Goal: Task Accomplishment & Management: Use online tool/utility

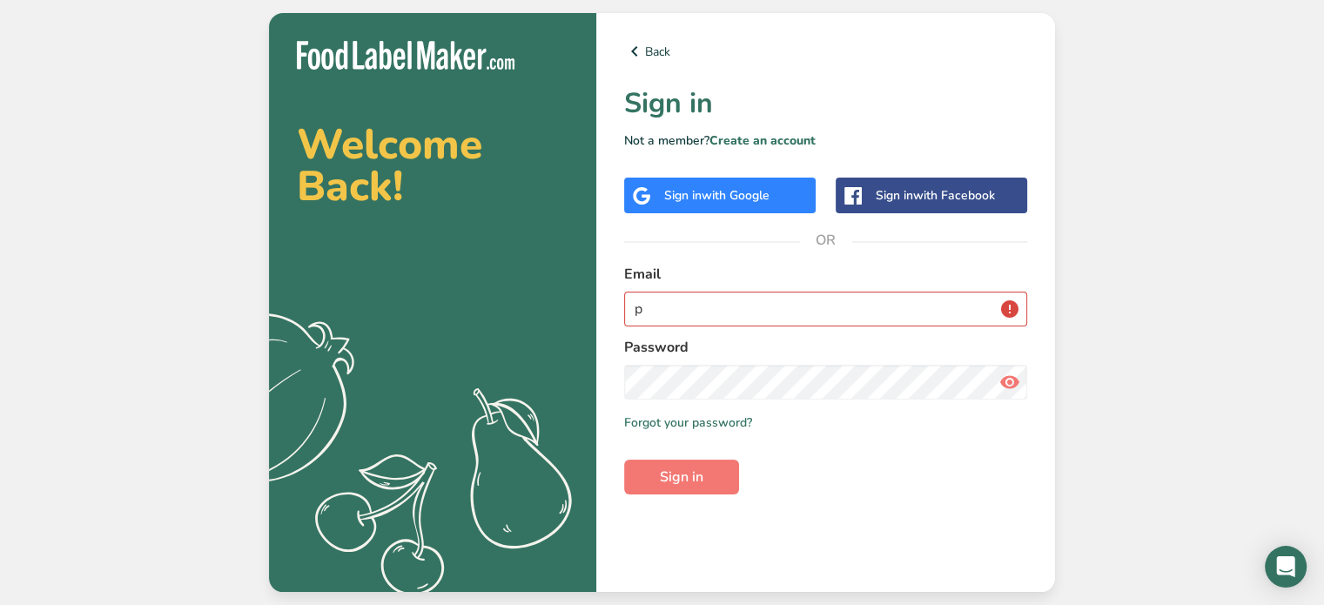
type input "[EMAIL_ADDRESS][DOMAIN_NAME]"
click at [681, 467] on span "Sign in" at bounding box center [682, 476] width 44 height 21
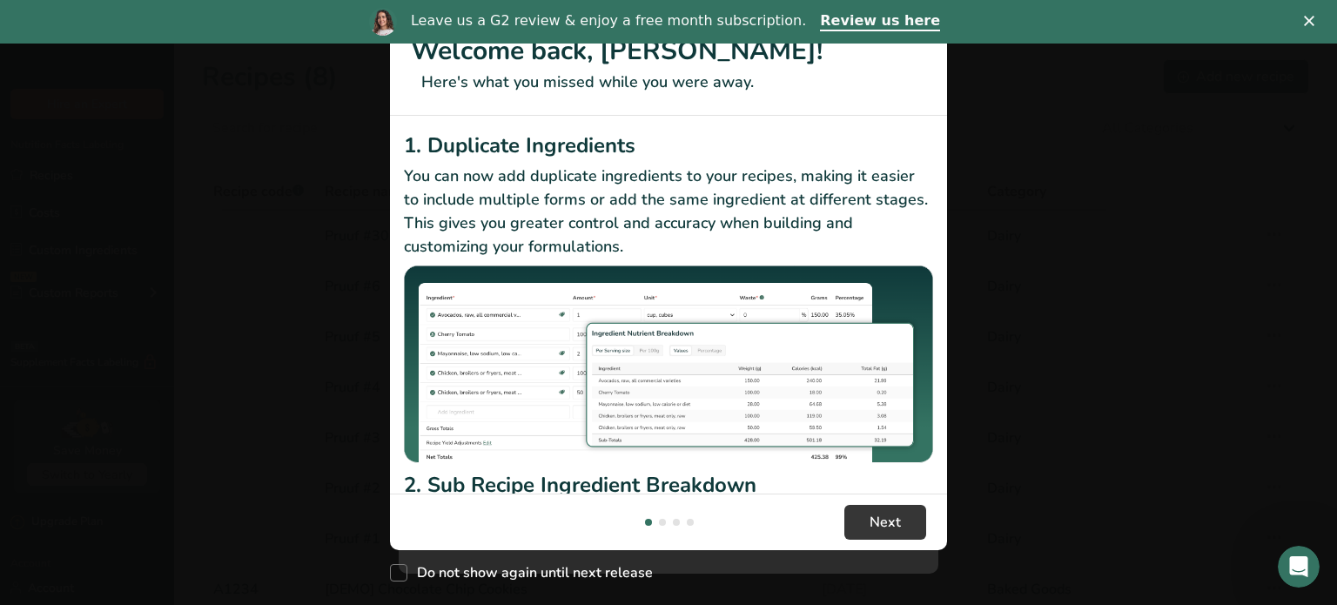
click at [1308, 20] on polygon "Close" at bounding box center [1309, 21] width 10 height 10
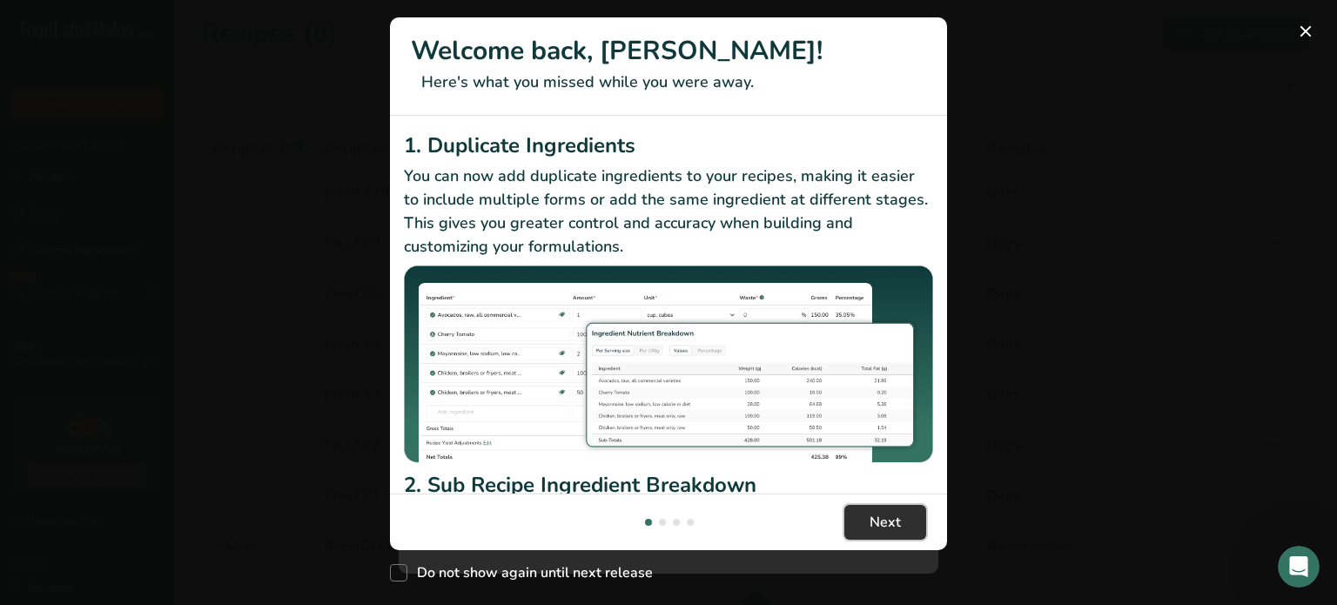
click at [873, 524] on span "Next" at bounding box center [884, 522] width 31 height 21
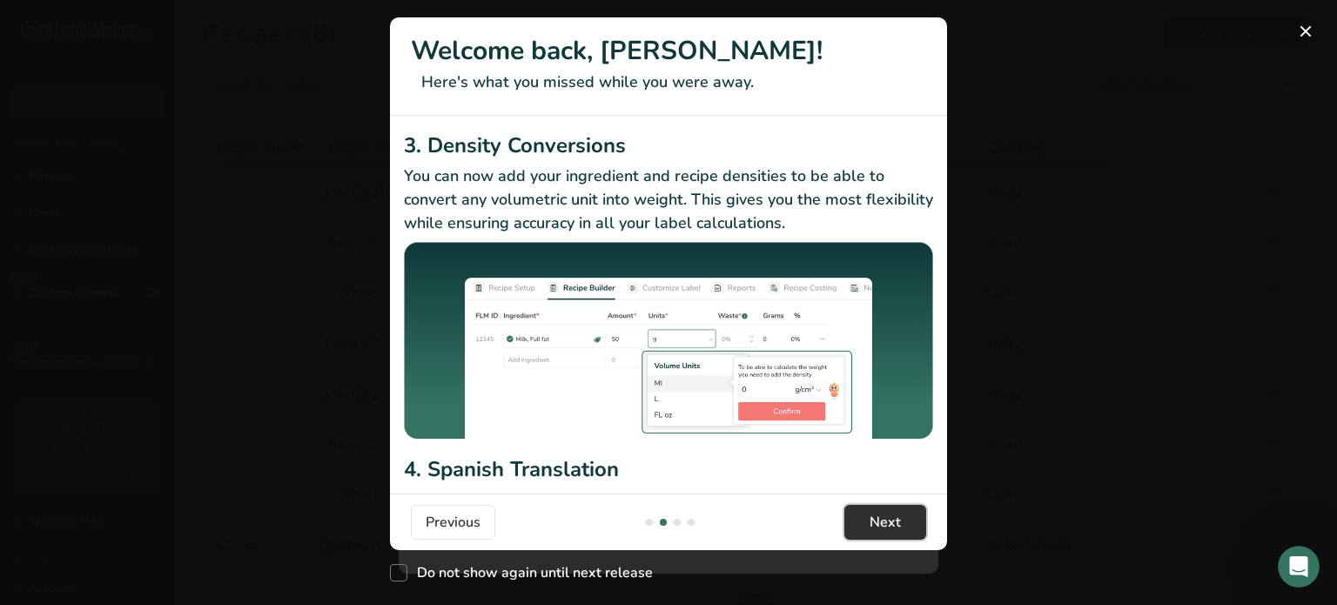
click at [873, 524] on span "Next" at bounding box center [884, 522] width 31 height 21
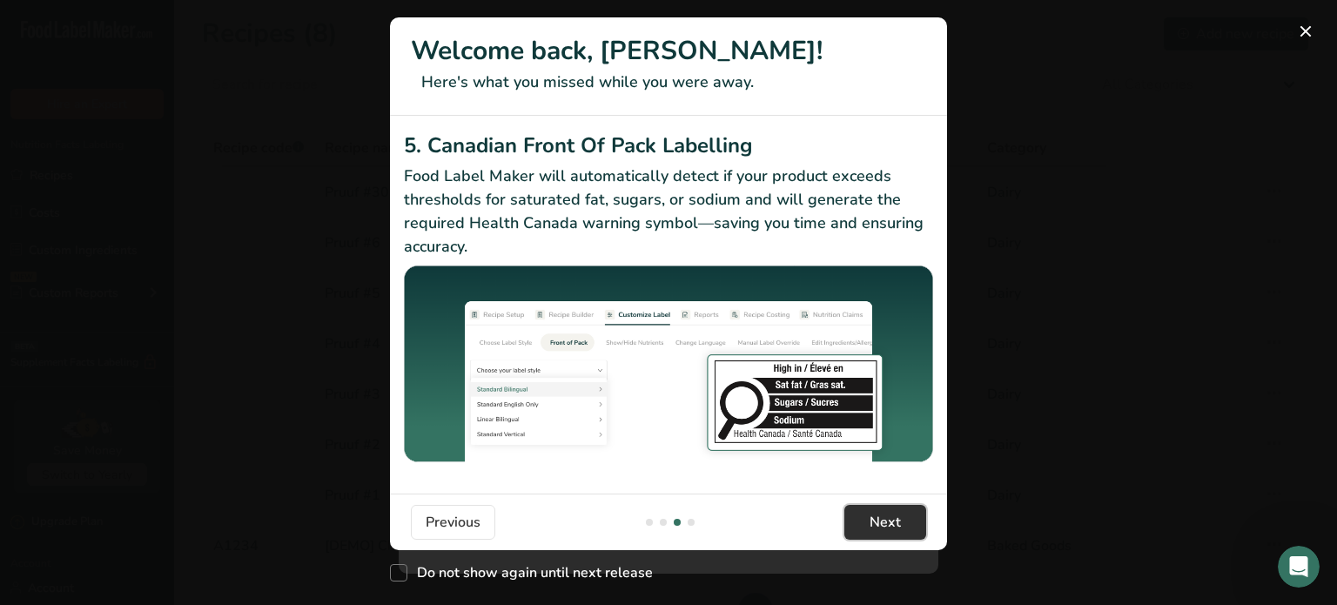
click at [875, 522] on span "Next" at bounding box center [884, 522] width 31 height 21
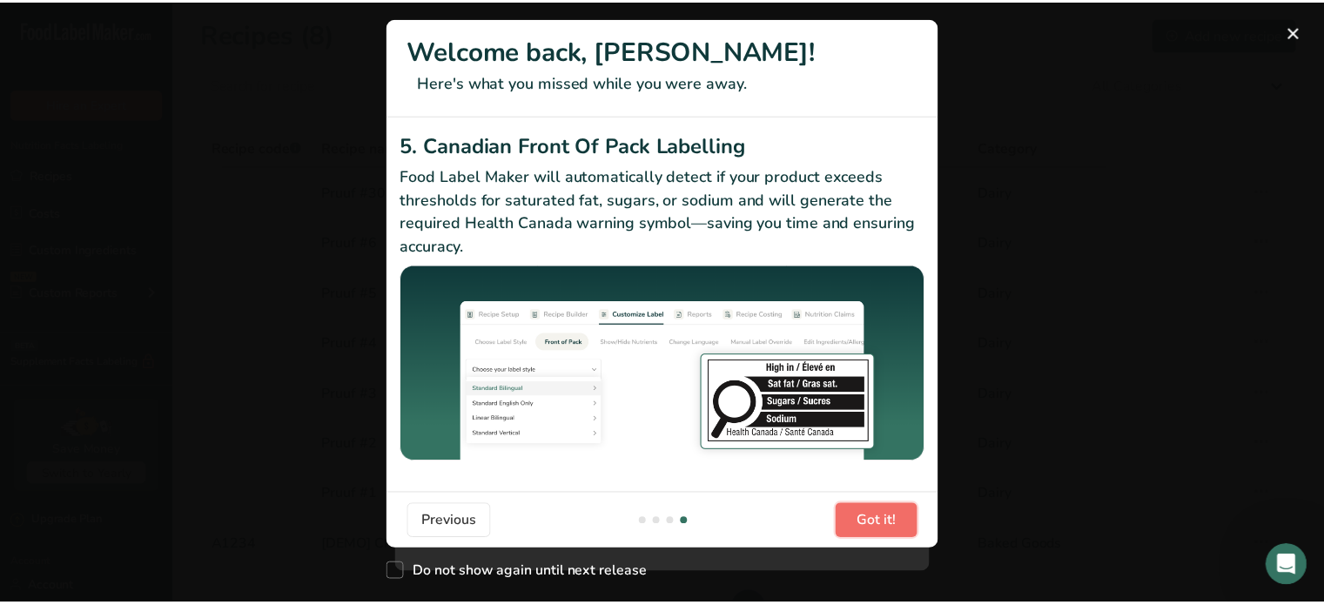
scroll to position [0, 1671]
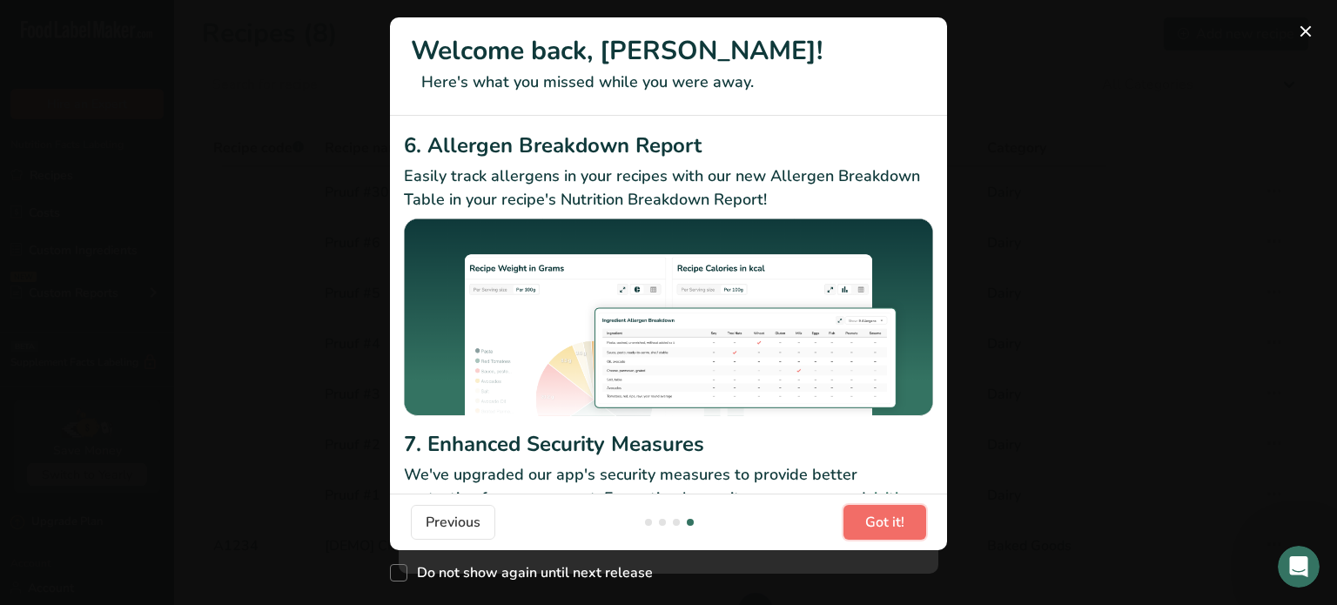
click at [875, 521] on span "Got it!" at bounding box center [884, 522] width 39 height 21
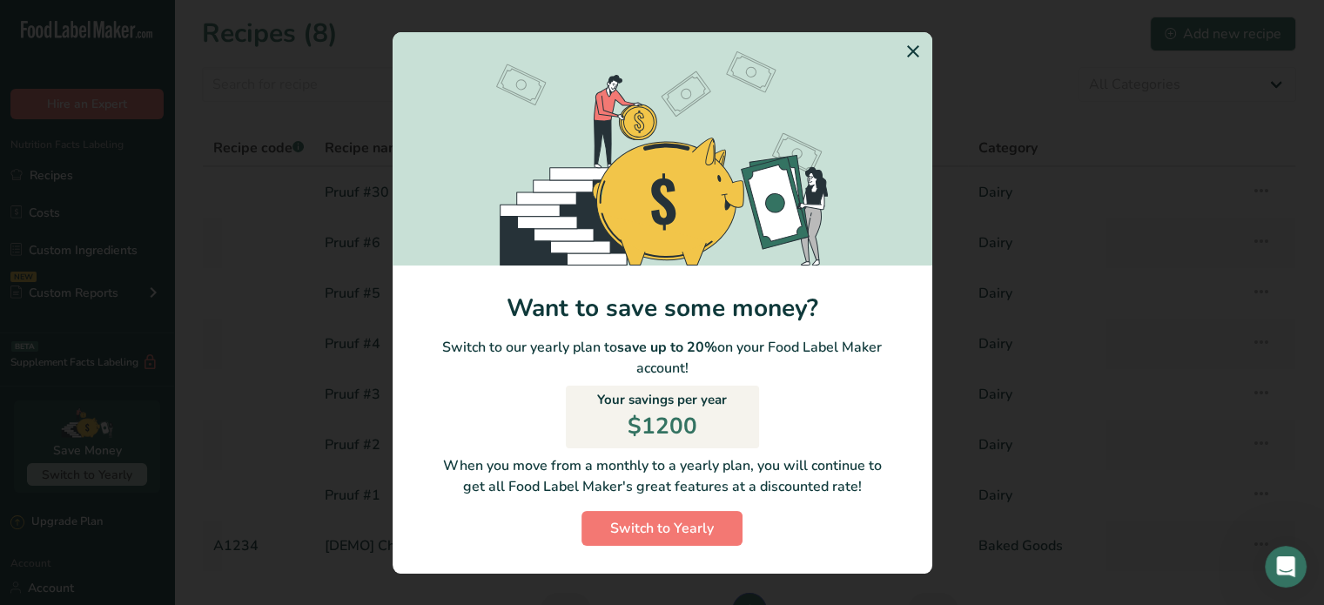
click at [909, 48] on icon "Switch to Yearly Modal" at bounding box center [912, 51] width 21 height 31
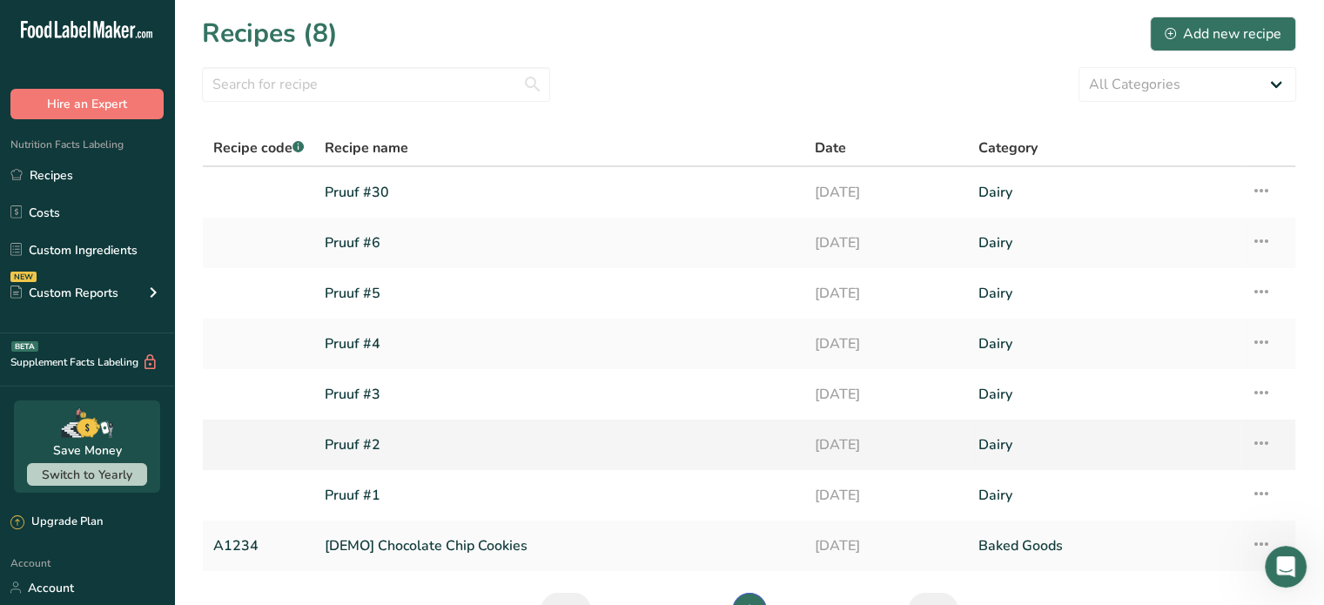
click at [379, 442] on link "Pruuf #2" at bounding box center [559, 444] width 469 height 37
click at [356, 240] on link "Pruuf #6" at bounding box center [559, 243] width 469 height 37
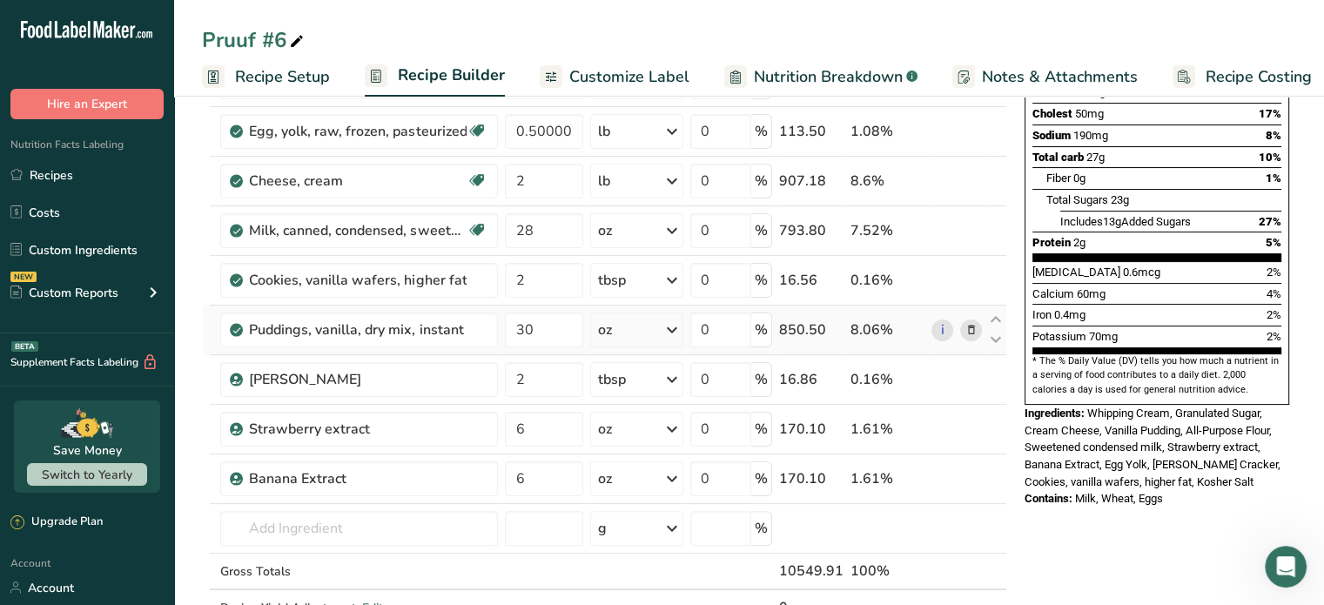
scroll to position [348, 0]
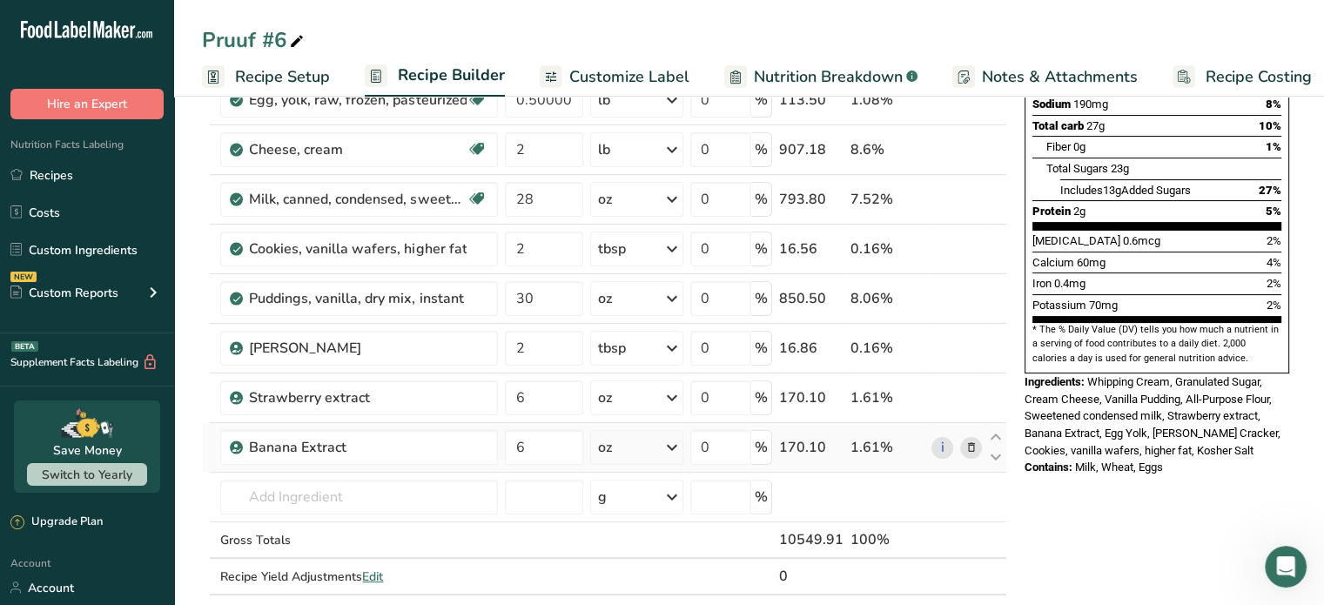
click at [967, 441] on icon at bounding box center [970, 448] width 12 height 18
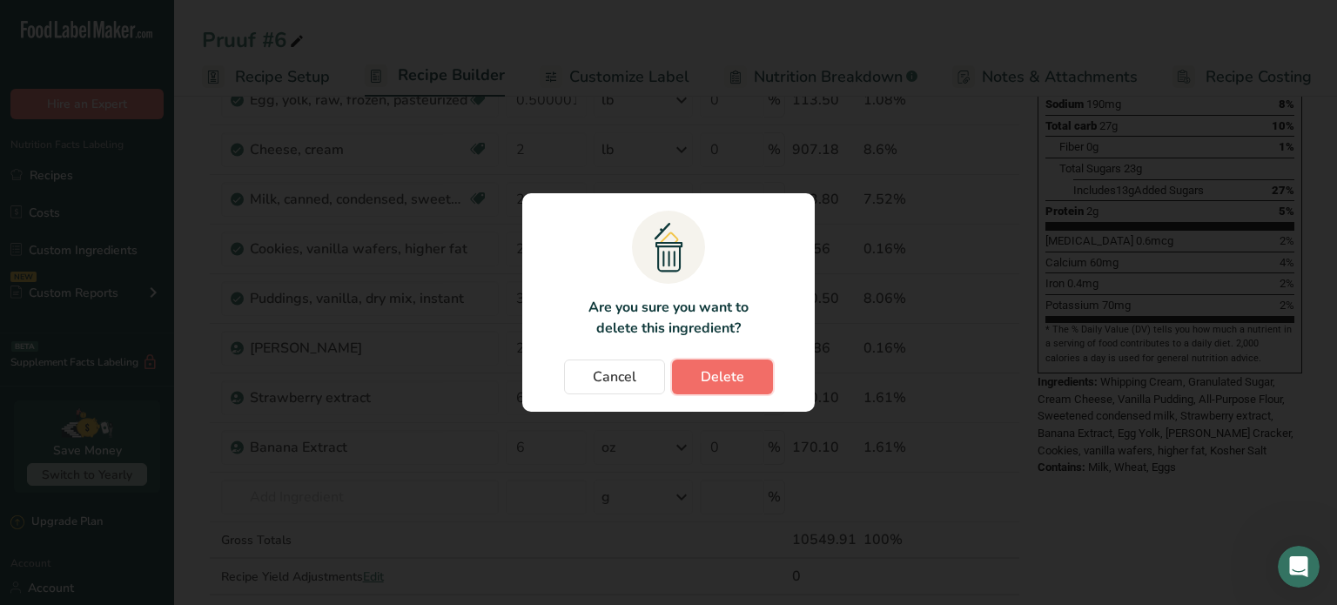
click at [725, 368] on span "Delete" at bounding box center [723, 376] width 44 height 21
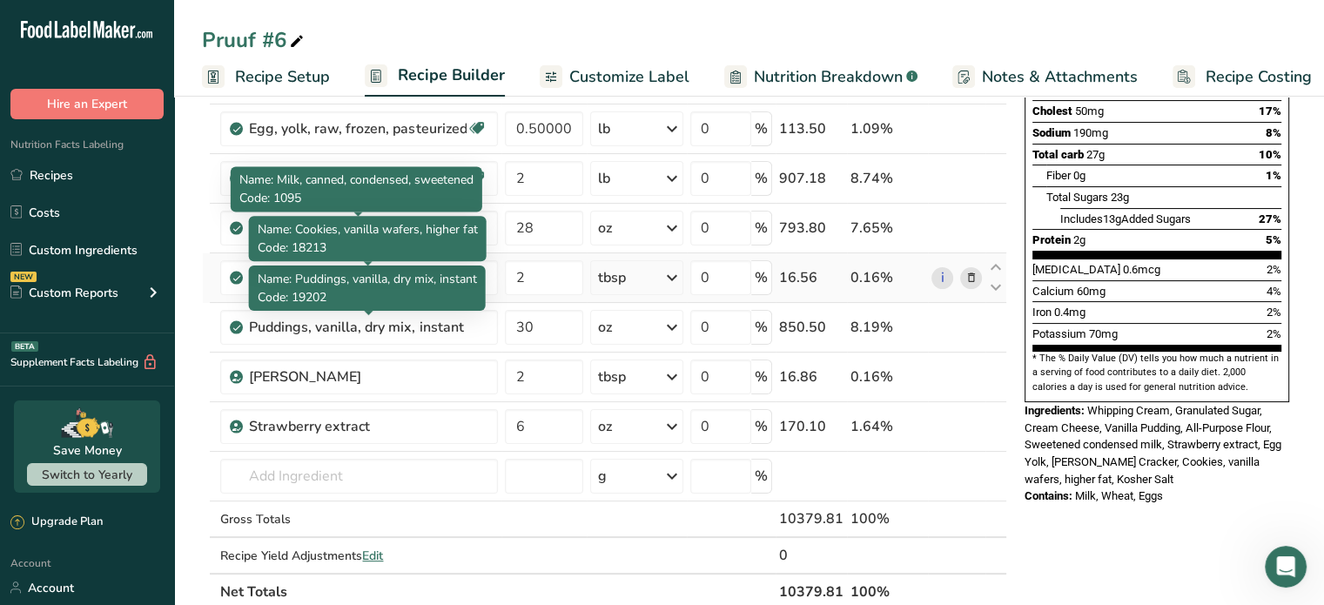
scroll to position [435, 0]
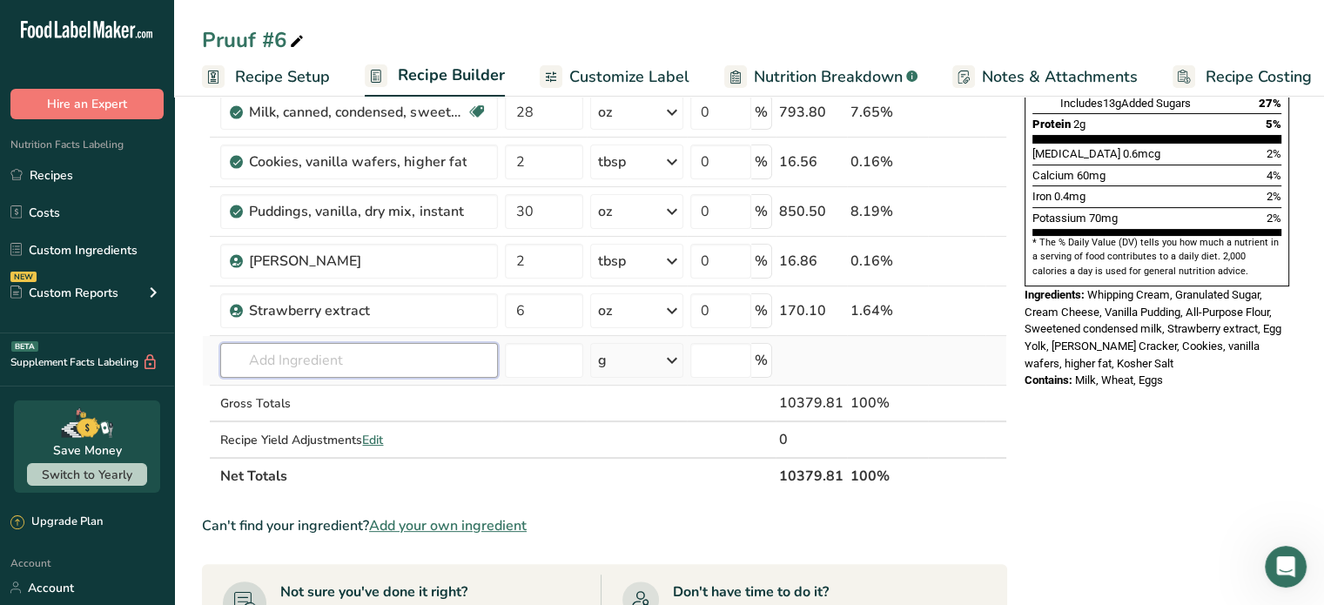
click at [304, 359] on input "text" at bounding box center [359, 360] width 278 height 35
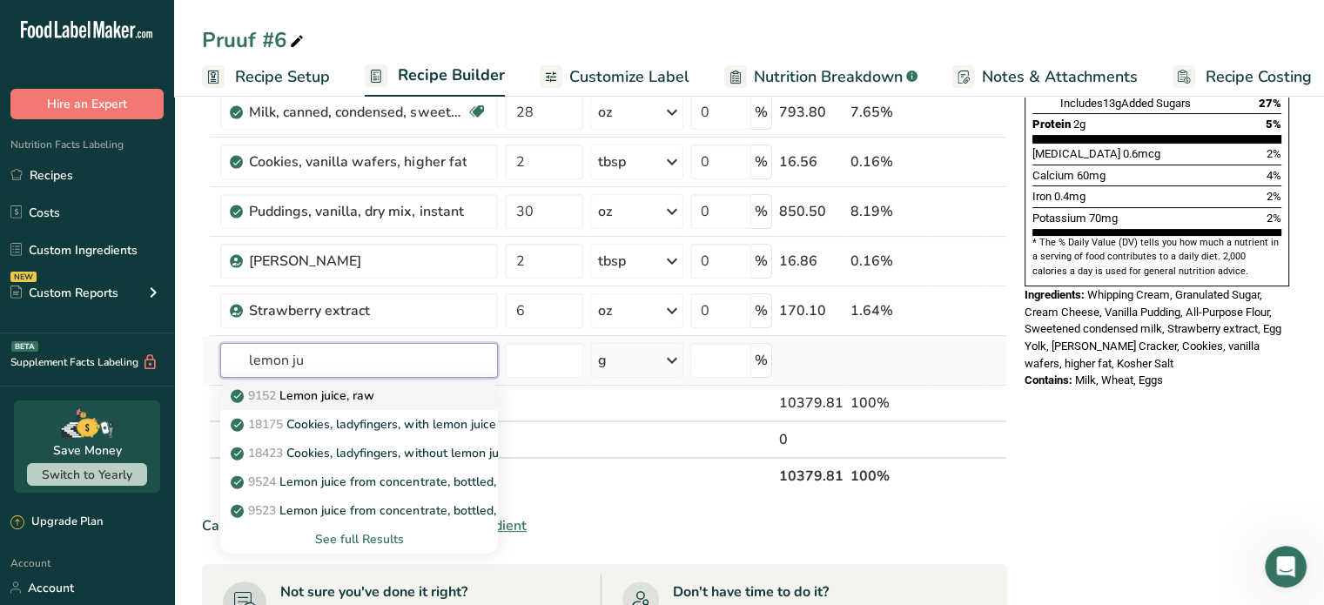
type input "lemon ju"
click at [318, 393] on p "9152 Lemon juice, raw" at bounding box center [304, 395] width 140 height 18
type input "Lemon juice, raw"
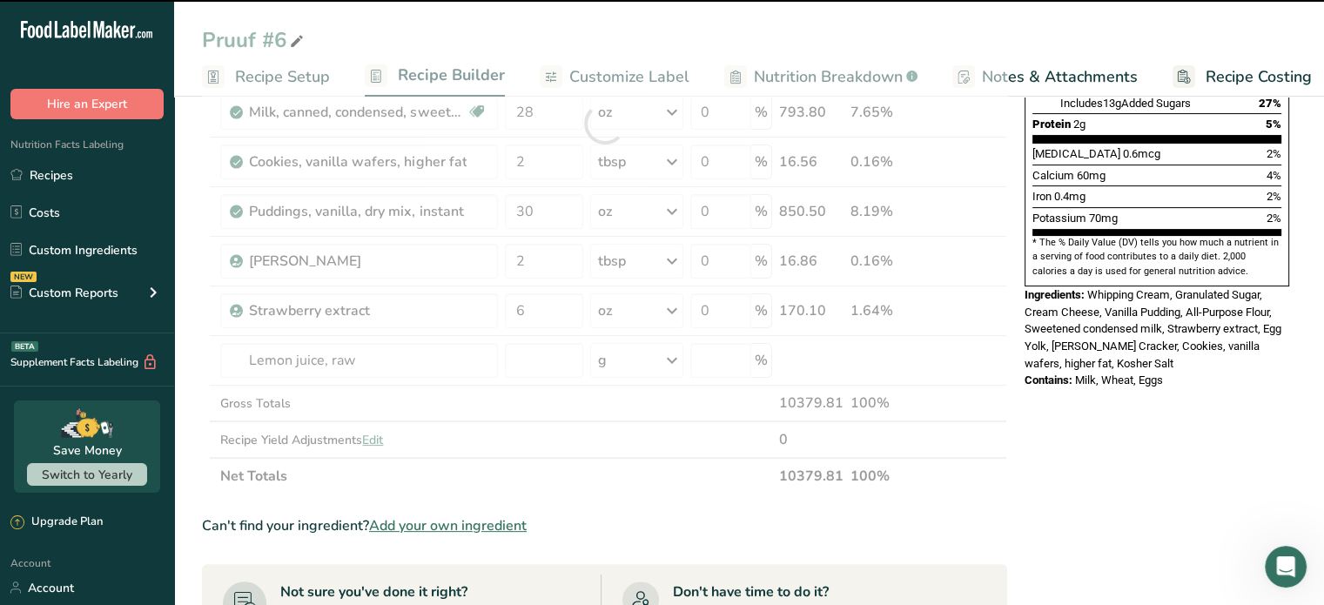
type input "0"
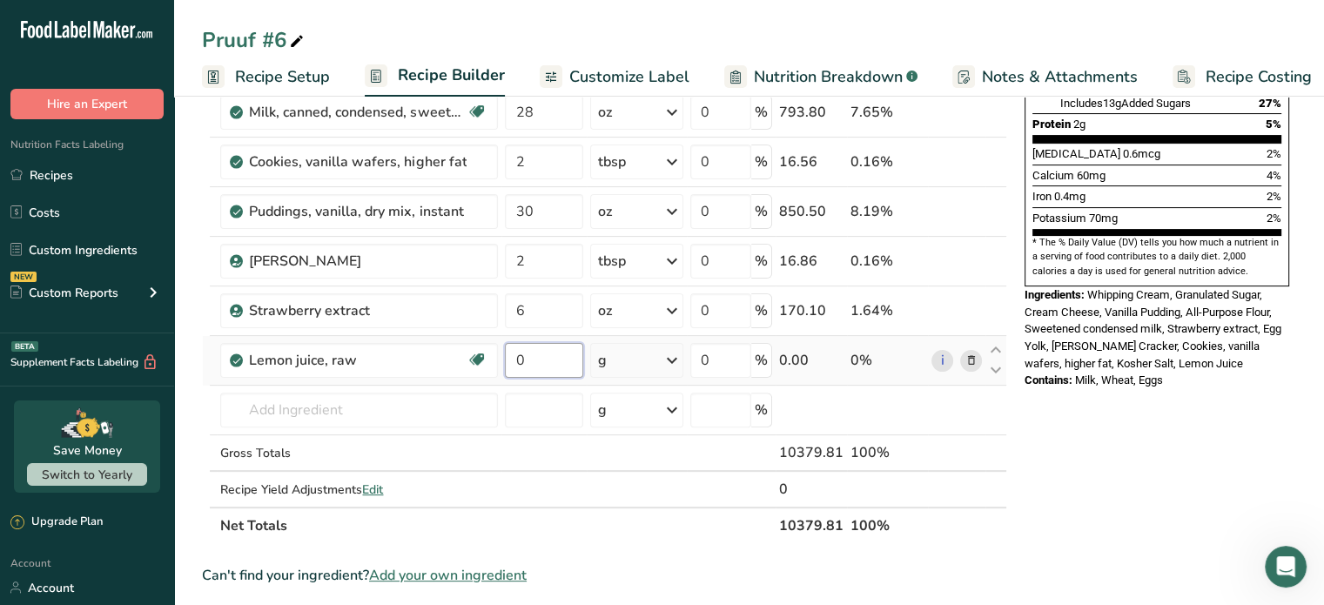
click at [533, 353] on input "0" at bounding box center [544, 360] width 78 height 35
type input "2"
click at [670, 357] on div "Ingredient * Amount * Unit * Waste * .a-a{fill:#347362;}.b-a{fill:#fff;} Grams …" at bounding box center [604, 148] width 805 height 791
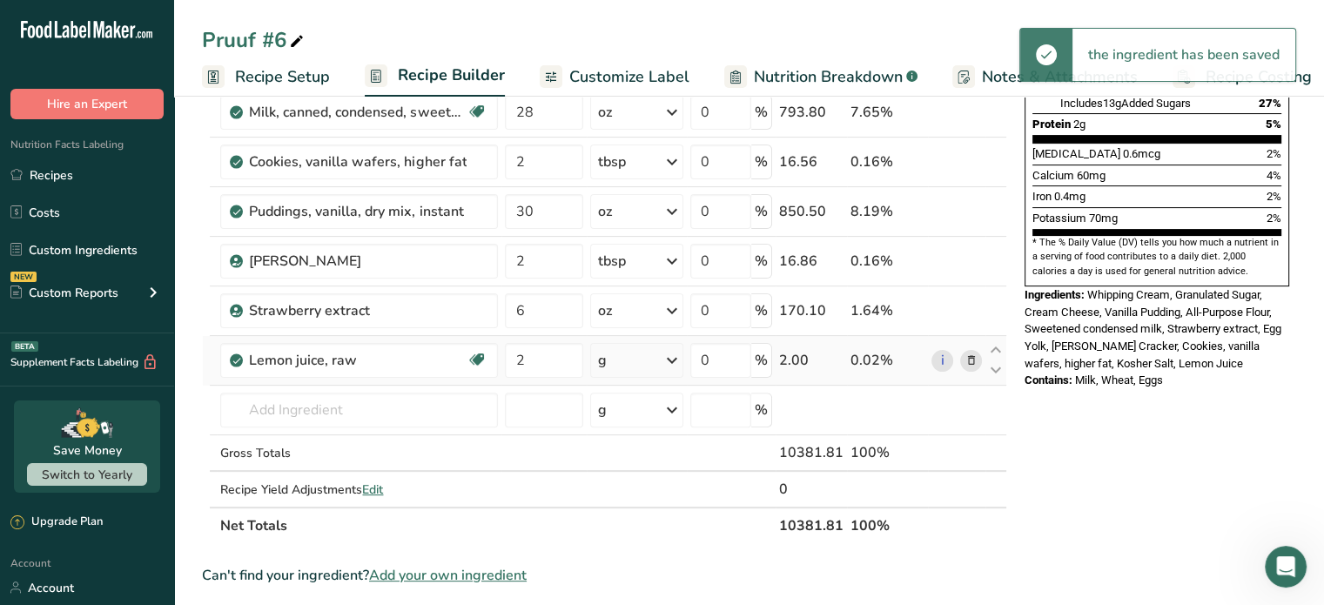
click at [674, 355] on icon at bounding box center [671, 360] width 21 height 31
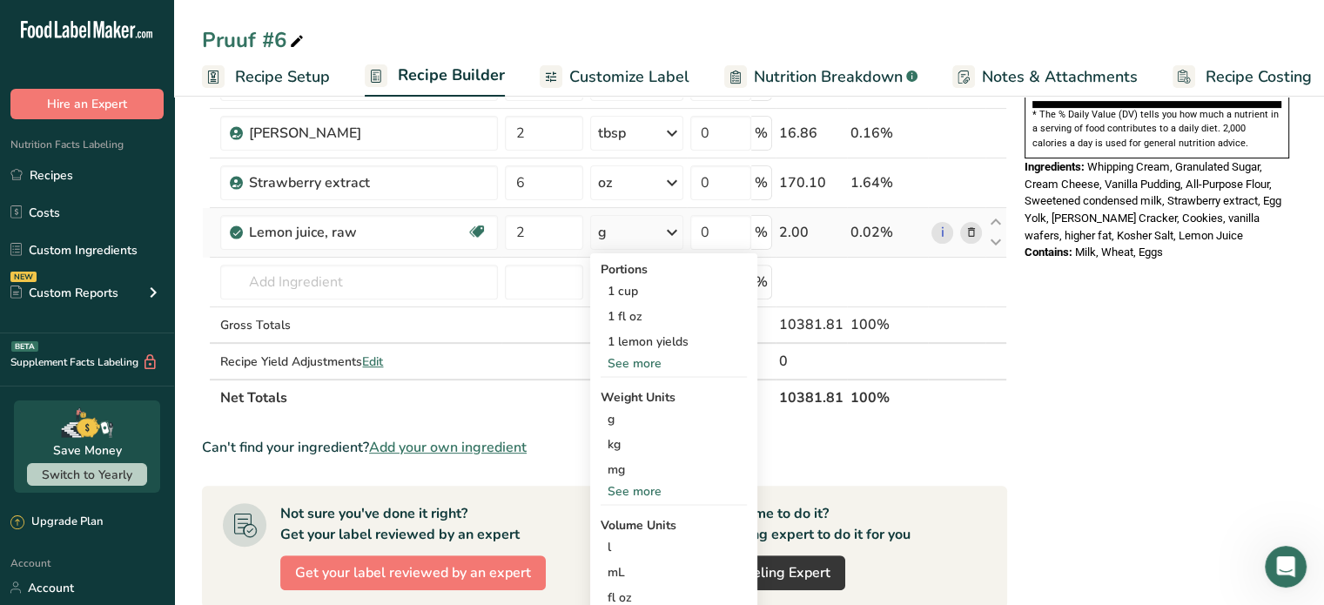
scroll to position [522, 0]
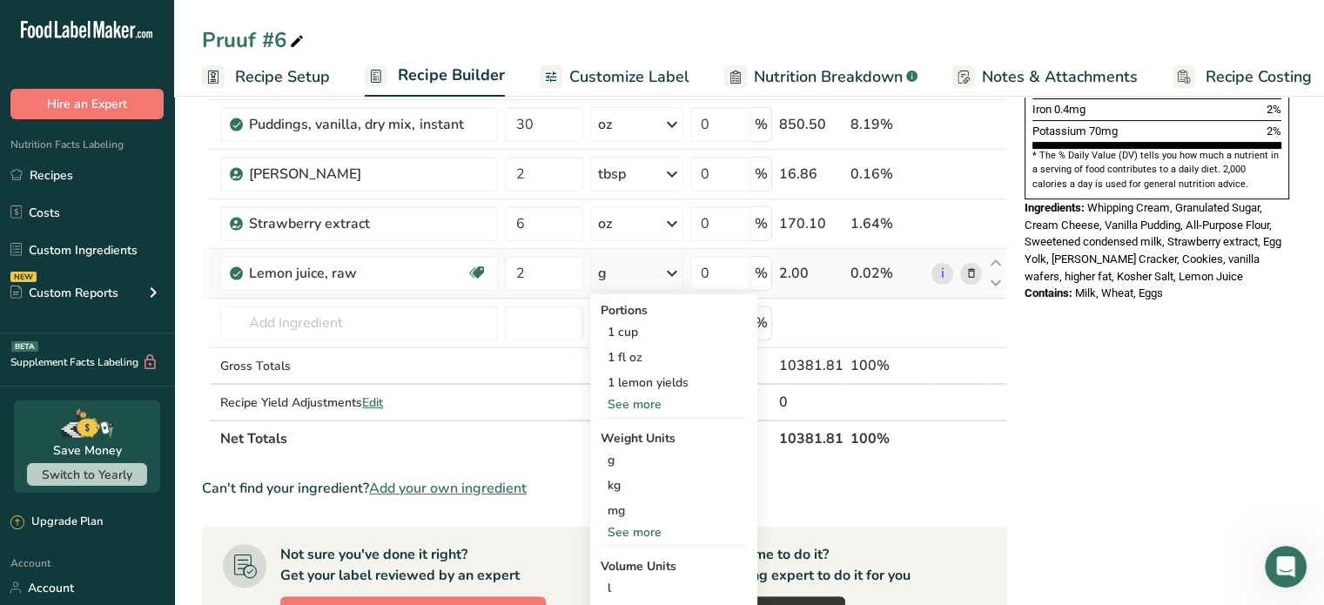
click at [639, 401] on div "See more" at bounding box center [673, 404] width 146 height 18
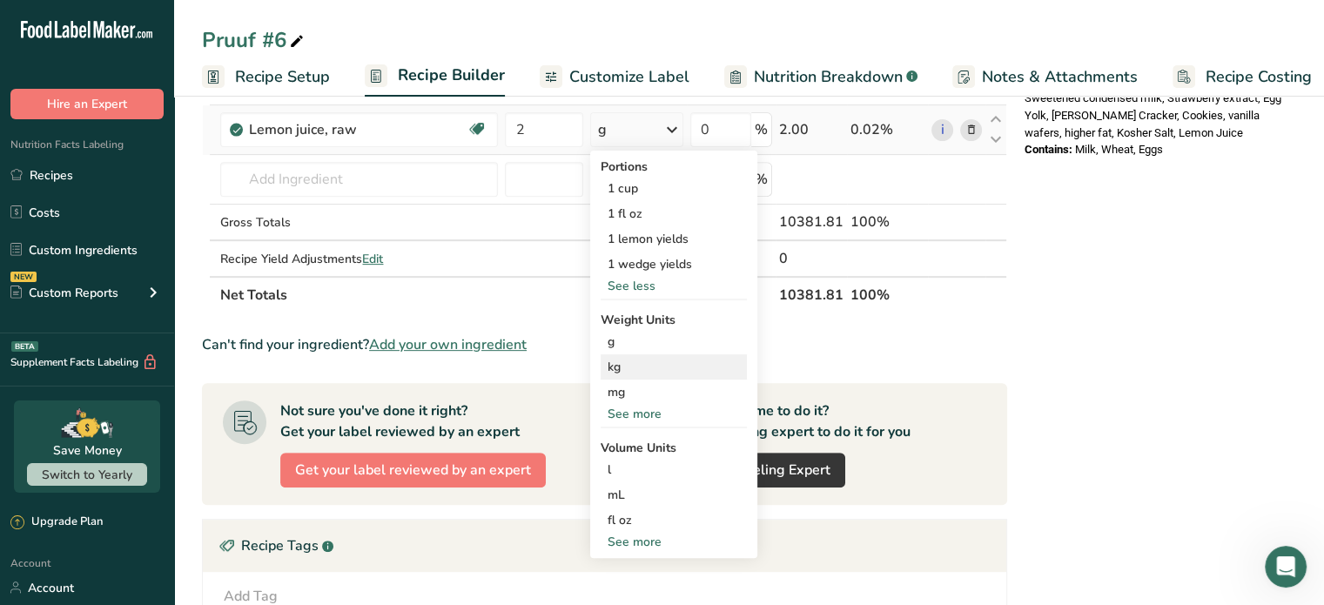
scroll to position [696, 0]
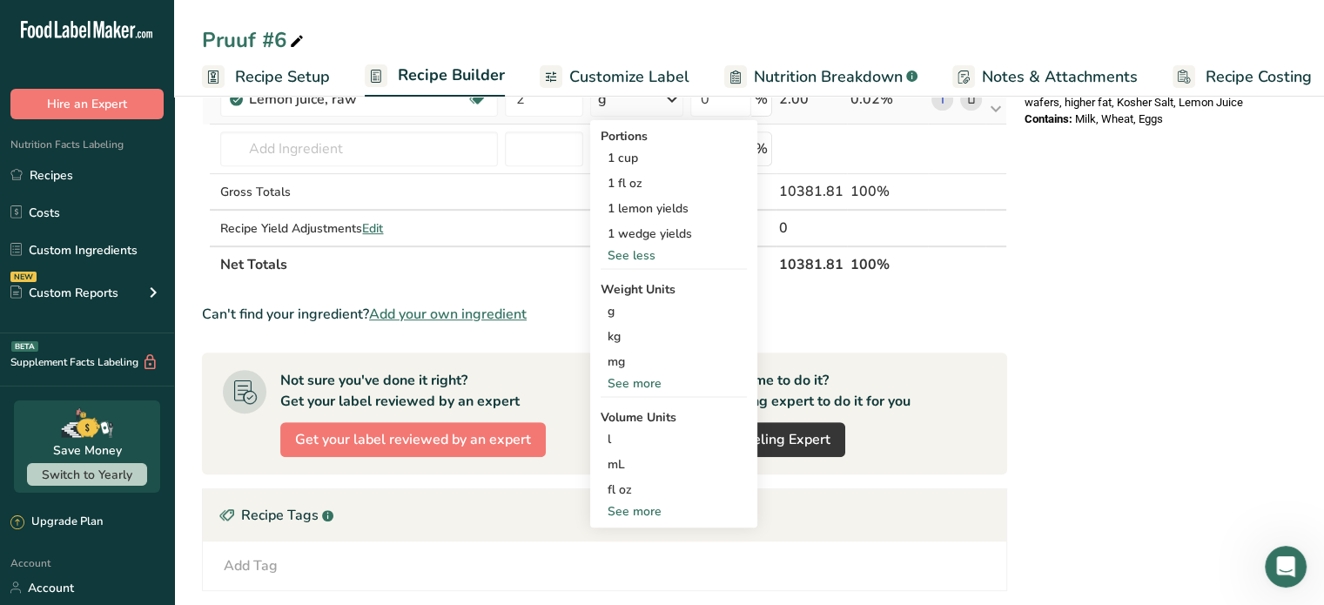
click at [643, 508] on div "See more" at bounding box center [673, 511] width 146 height 18
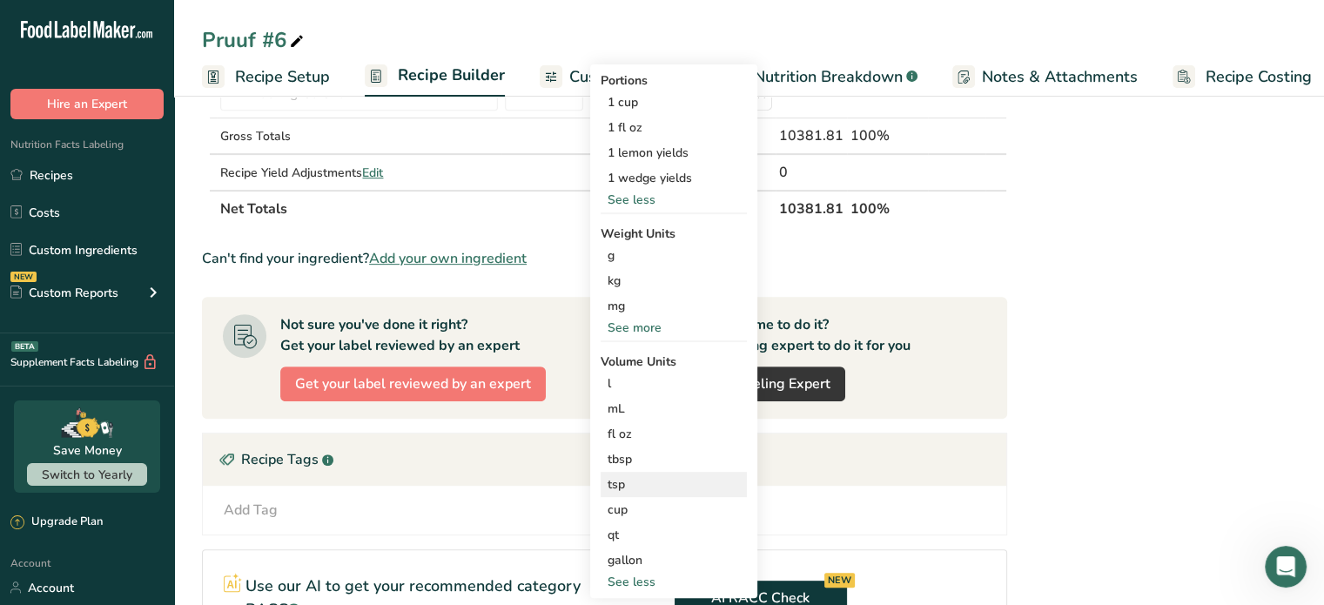
scroll to position [783, 0]
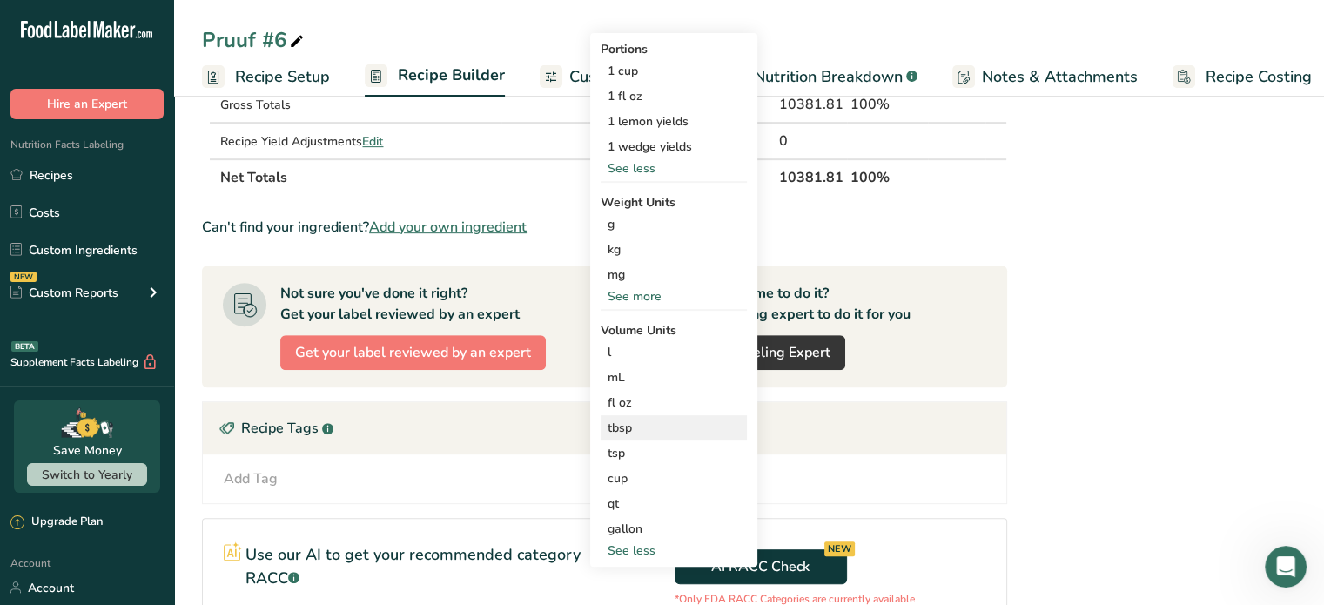
click at [630, 427] on div "tbsp" at bounding box center [673, 428] width 132 height 18
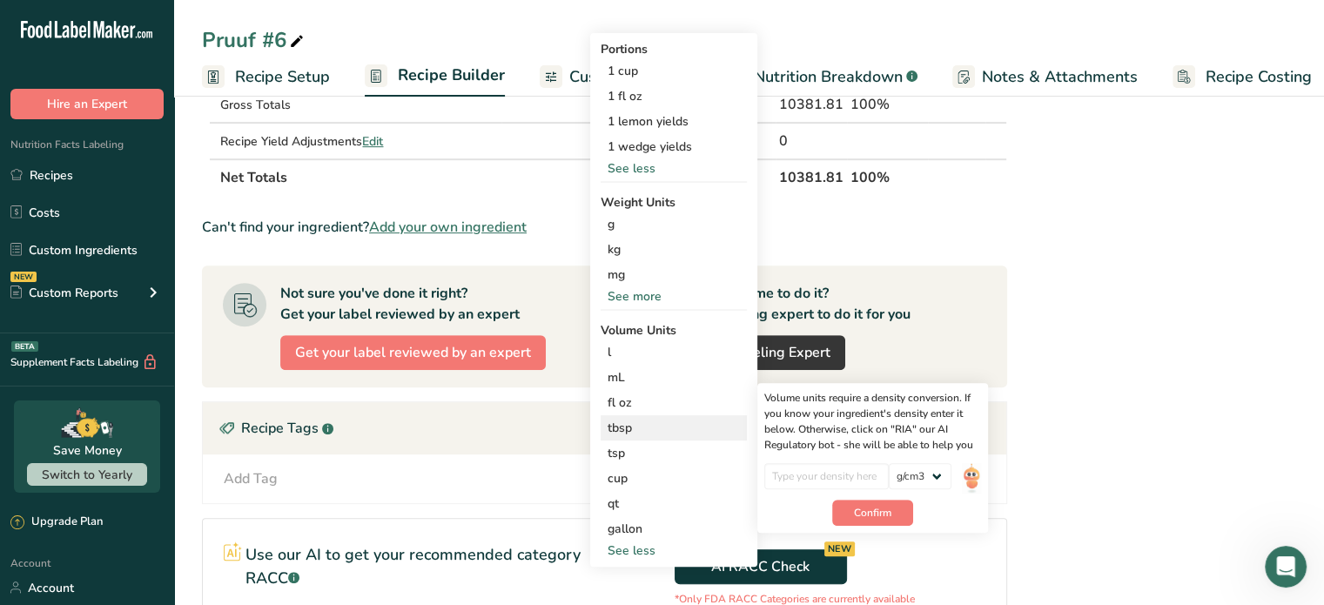
click at [620, 425] on div "tbsp" at bounding box center [673, 428] width 132 height 18
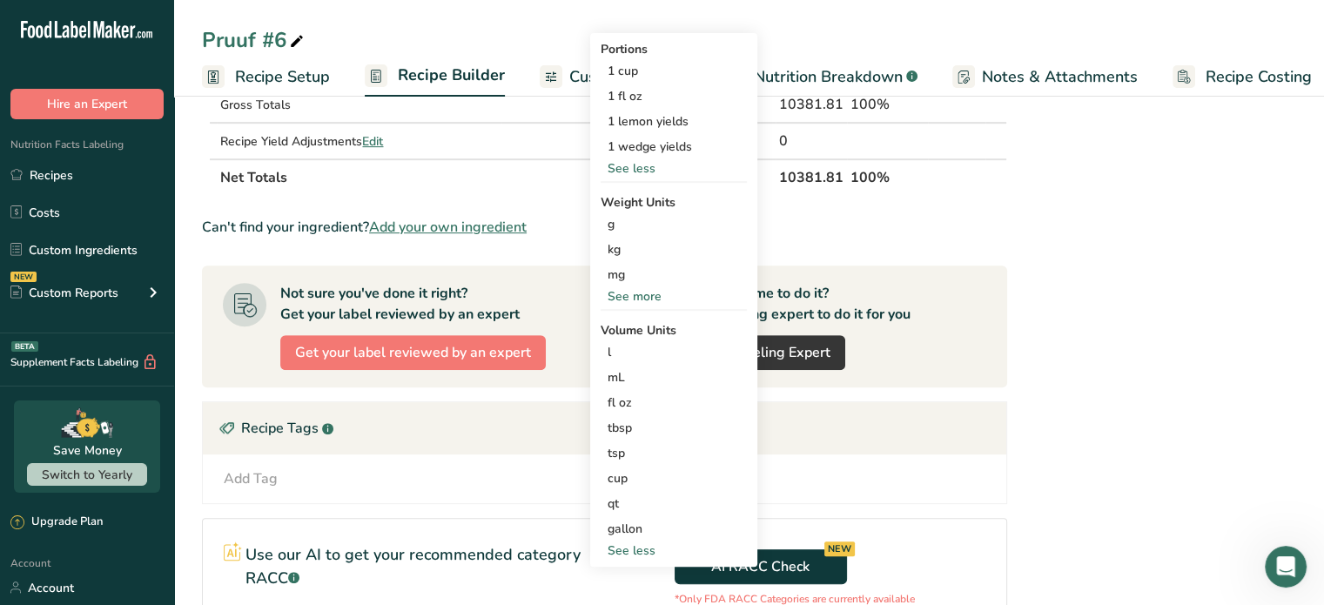
click at [860, 218] on div "Can't find your ingredient? Add your own ingredient" at bounding box center [604, 227] width 805 height 21
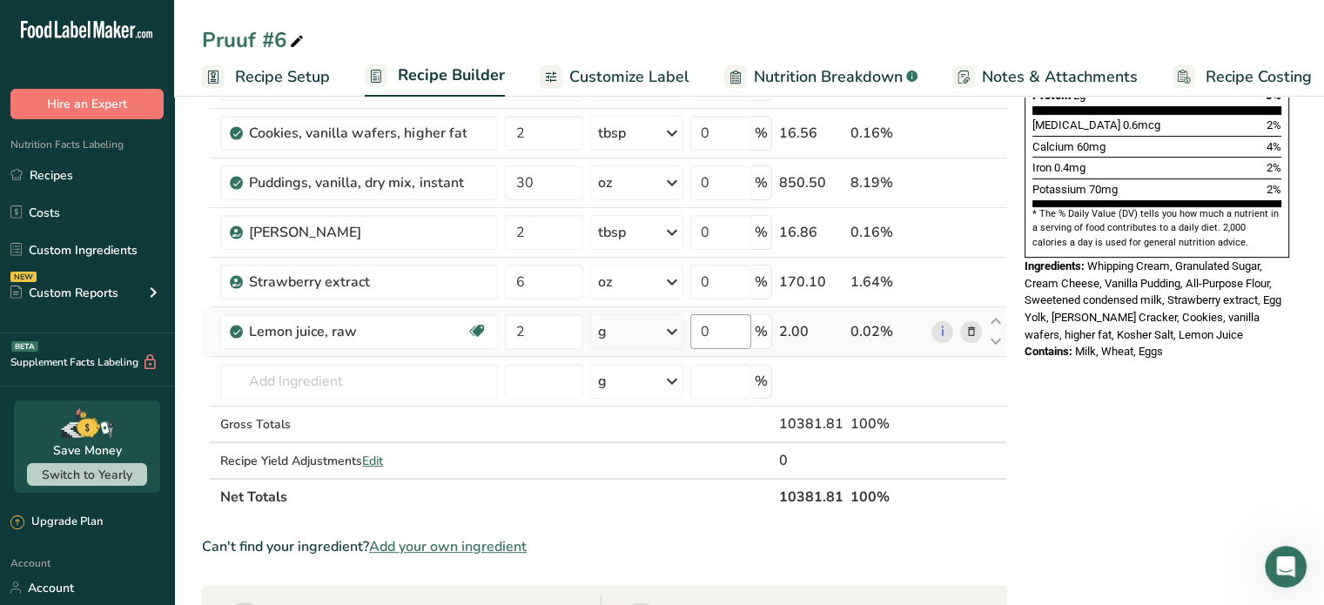
scroll to position [435, 0]
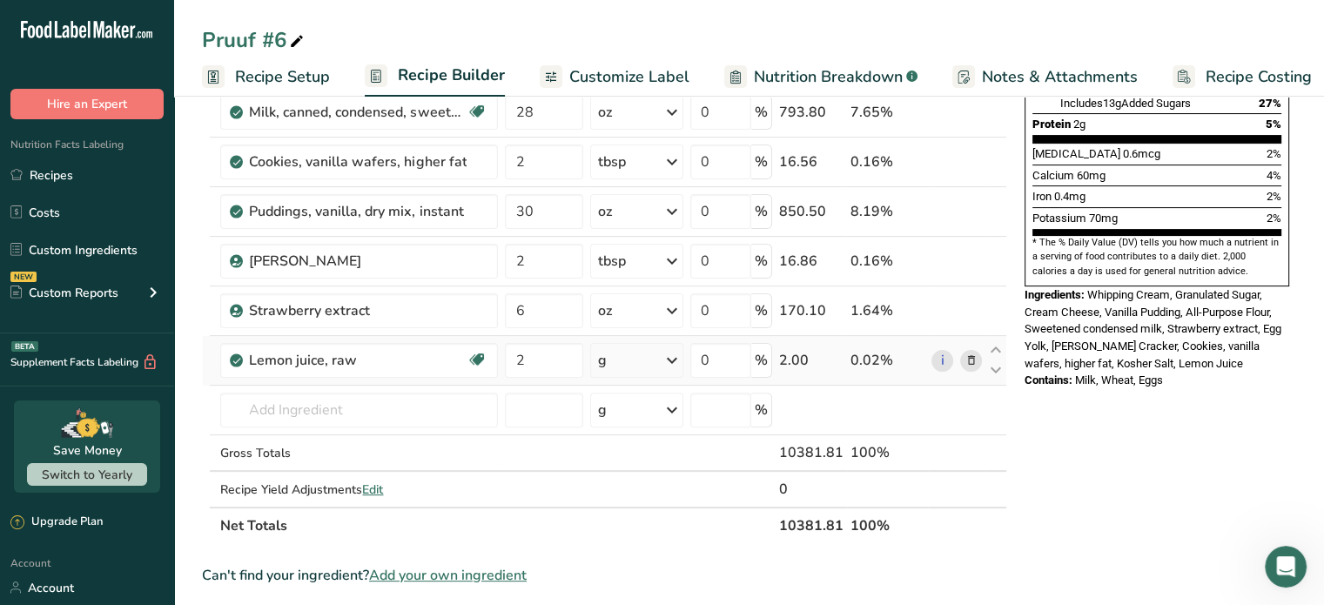
click at [668, 357] on icon at bounding box center [671, 360] width 21 height 31
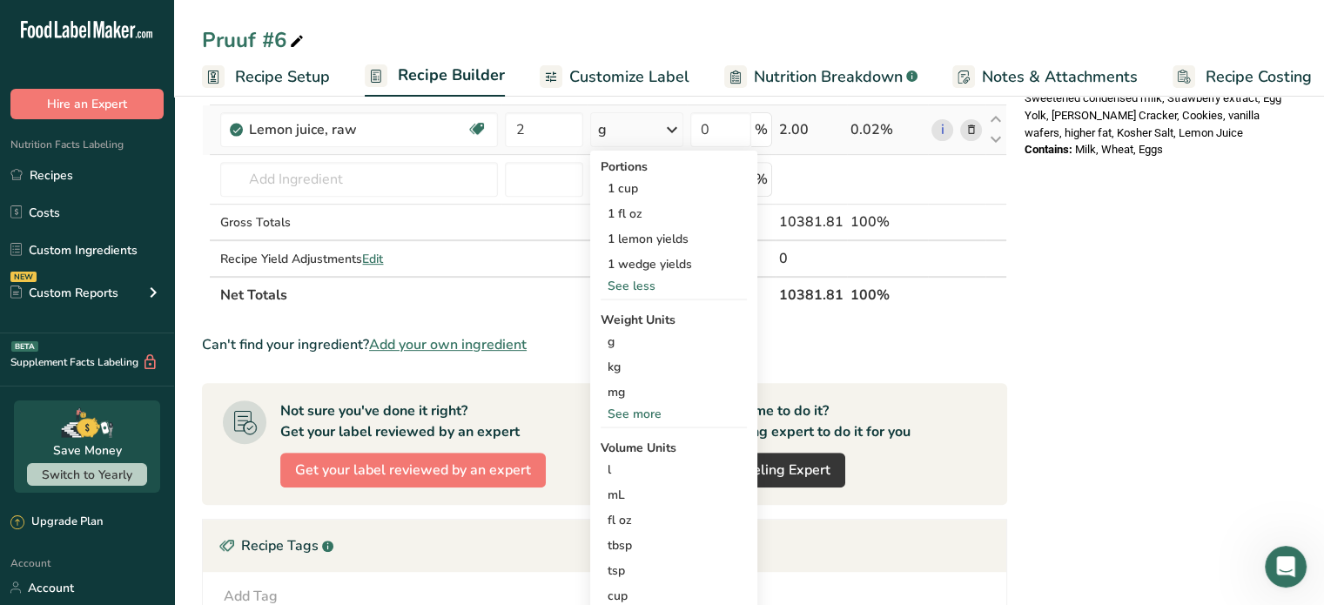
scroll to position [696, 0]
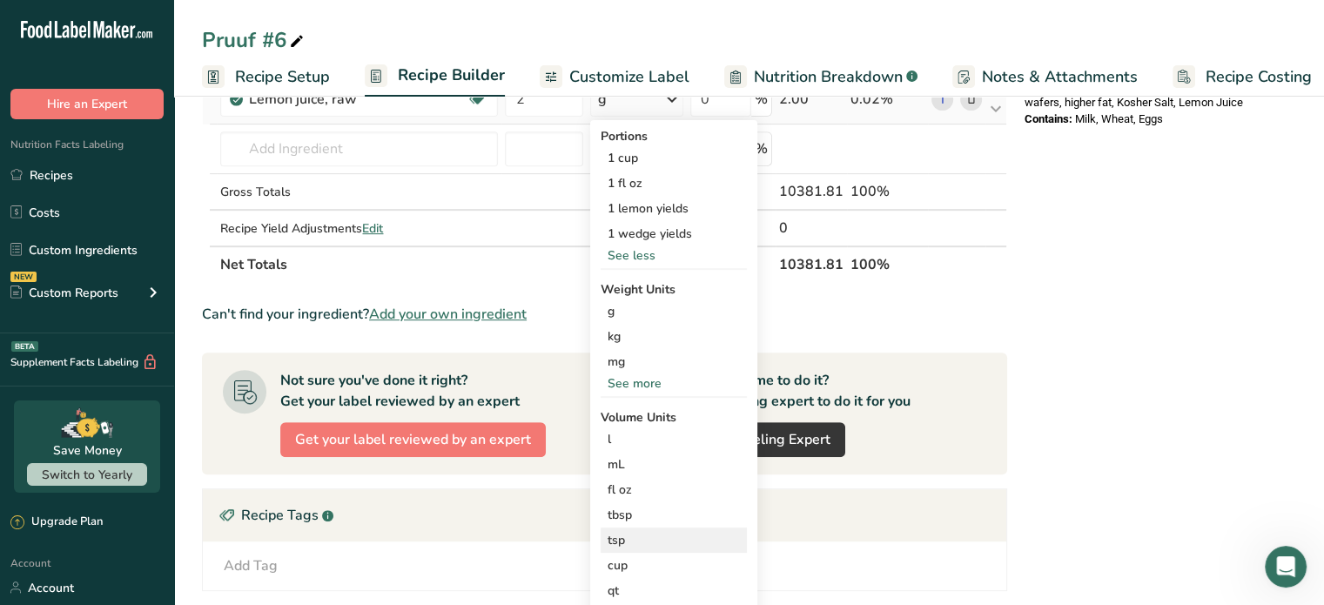
click at [611, 539] on div "tsp" at bounding box center [673, 540] width 132 height 18
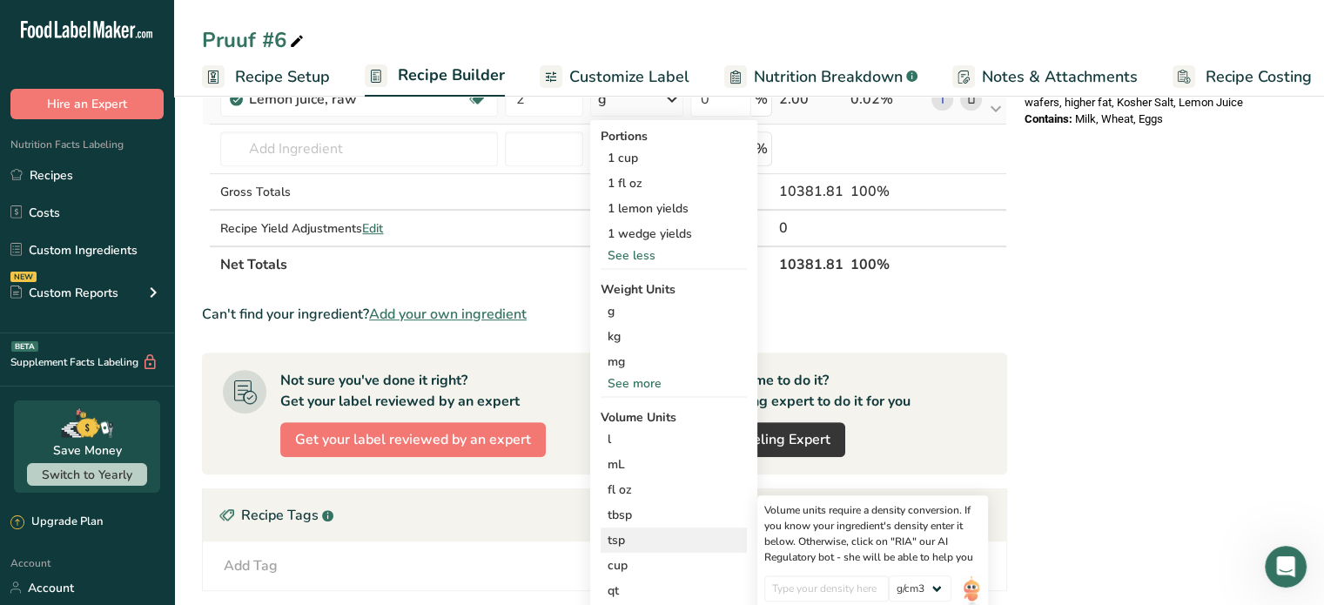
click at [623, 535] on div "tsp" at bounding box center [673, 540] width 132 height 18
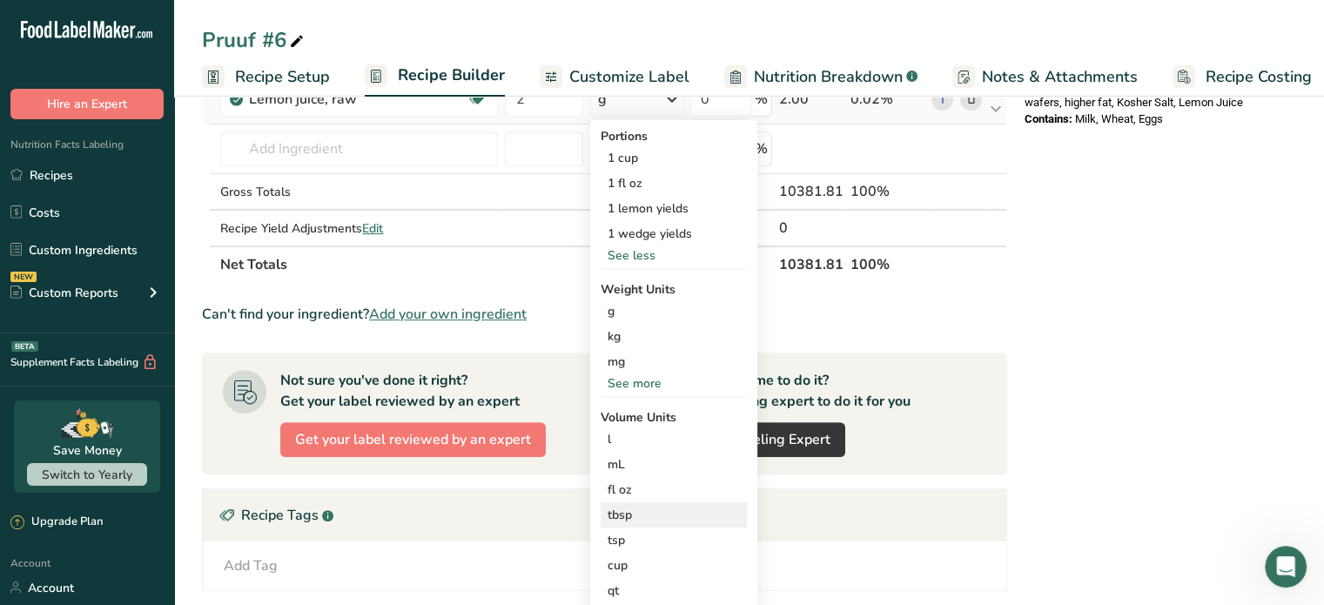
click at [619, 508] on div "tbsp" at bounding box center [673, 515] width 132 height 18
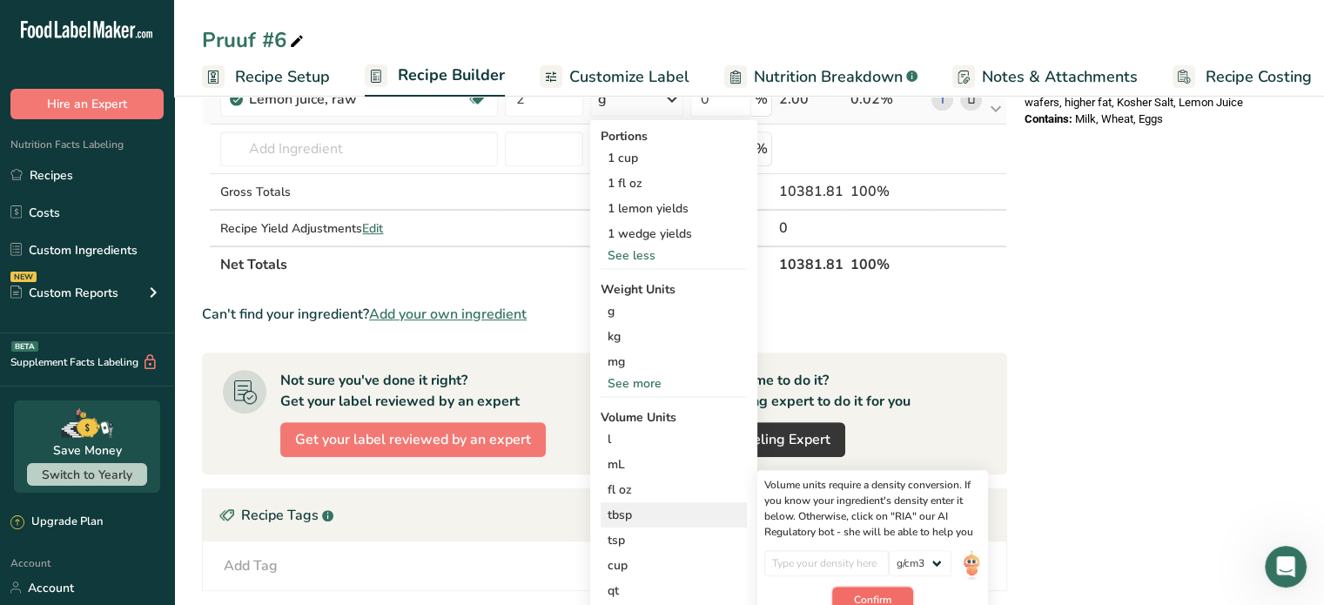
click at [877, 587] on button "Confirm" at bounding box center [872, 600] width 81 height 26
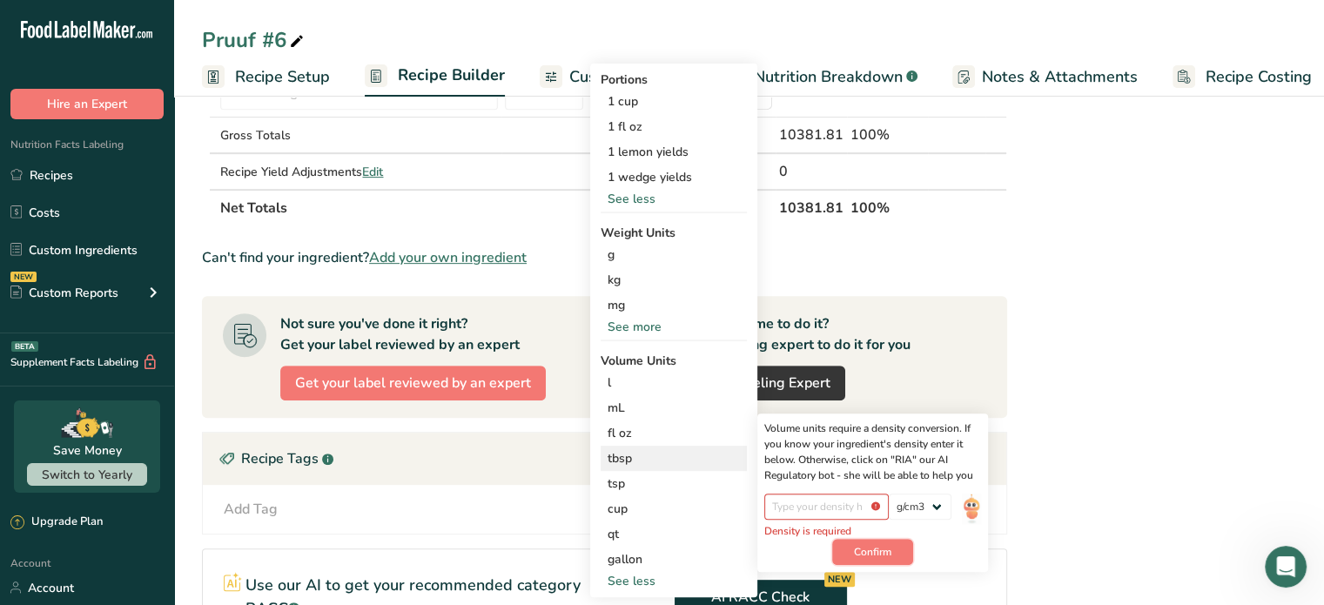
scroll to position [783, 0]
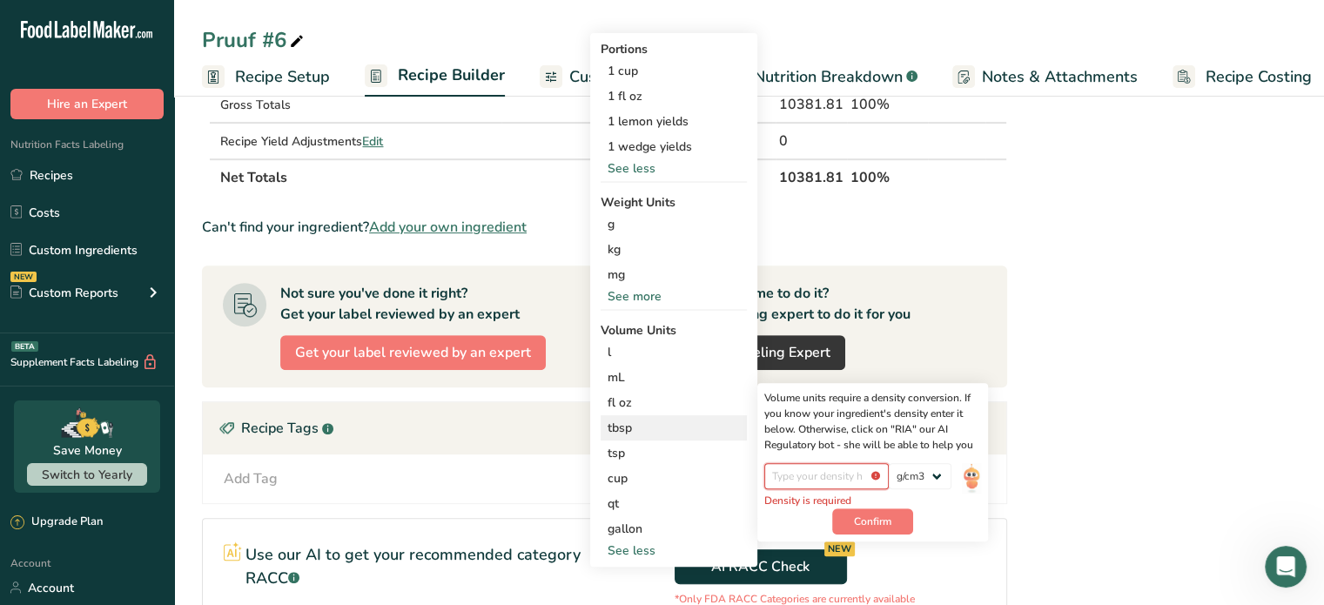
click at [811, 473] on input "number" at bounding box center [826, 476] width 124 height 26
click at [939, 476] on select "lb/ft3 g/cm3" at bounding box center [920, 476] width 63 height 26
select select "23"
click at [889, 463] on select "lb/ft3 g/cm3" at bounding box center [920, 476] width 63 height 26
click at [814, 477] on input "number" at bounding box center [826, 476] width 124 height 26
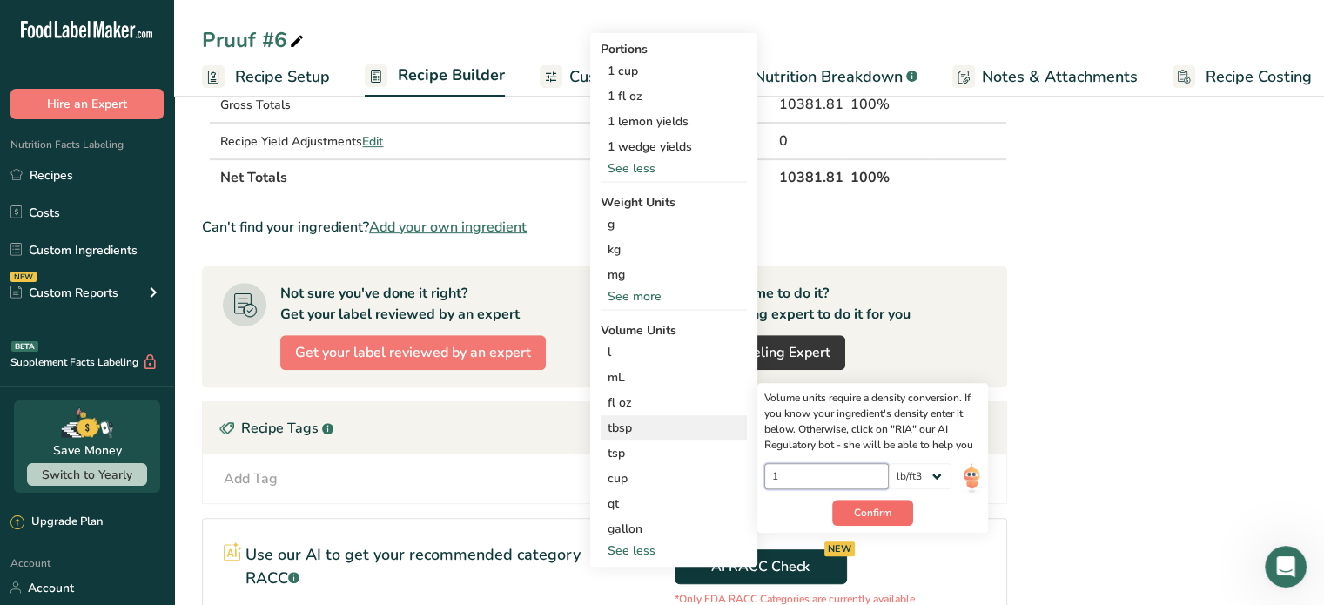
type input "1"
click at [877, 512] on span "Confirm" at bounding box center [872, 513] width 37 height 16
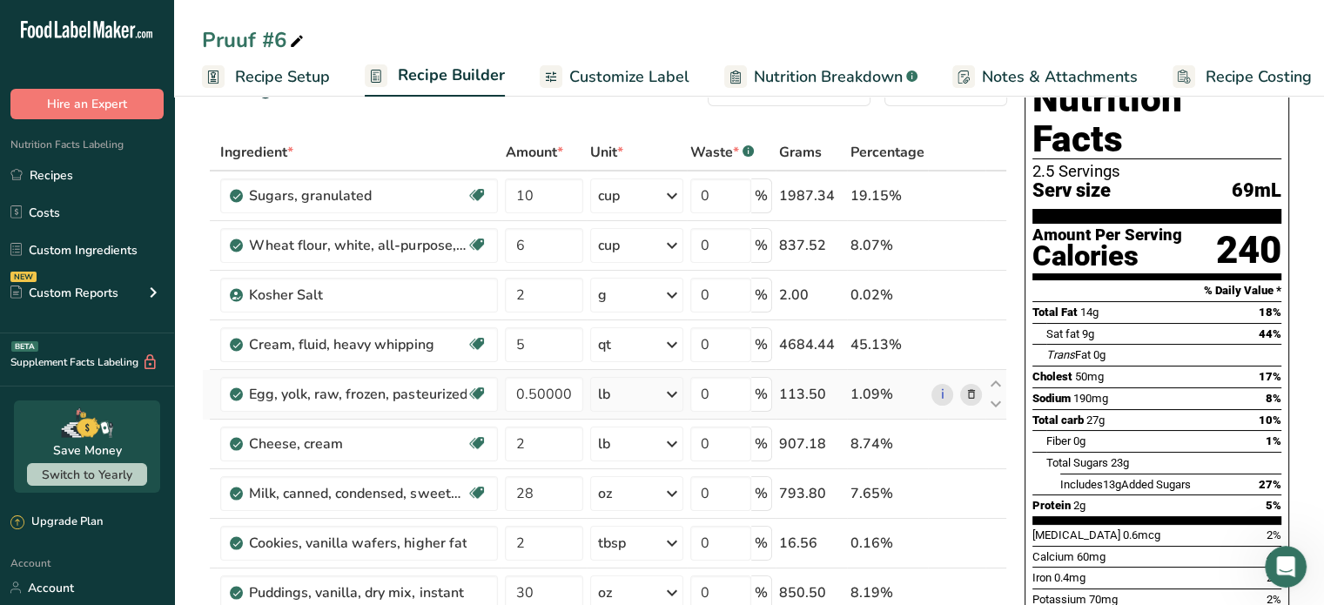
scroll to position [0, 0]
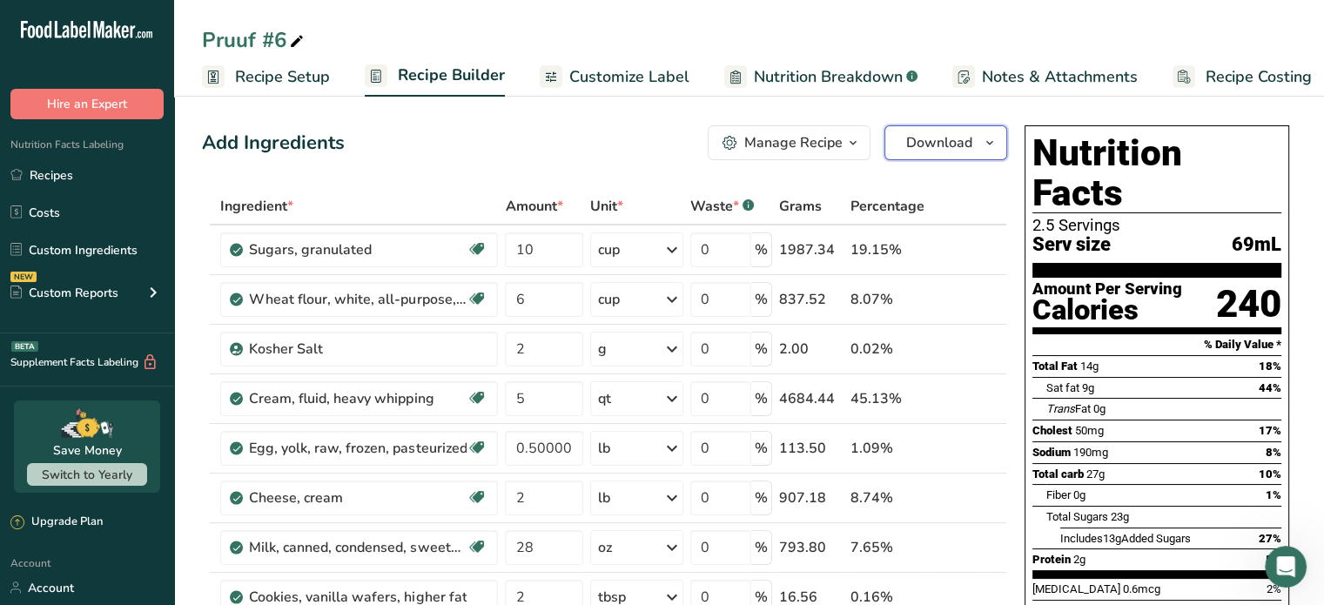
click at [982, 146] on span "button" at bounding box center [989, 142] width 21 height 21
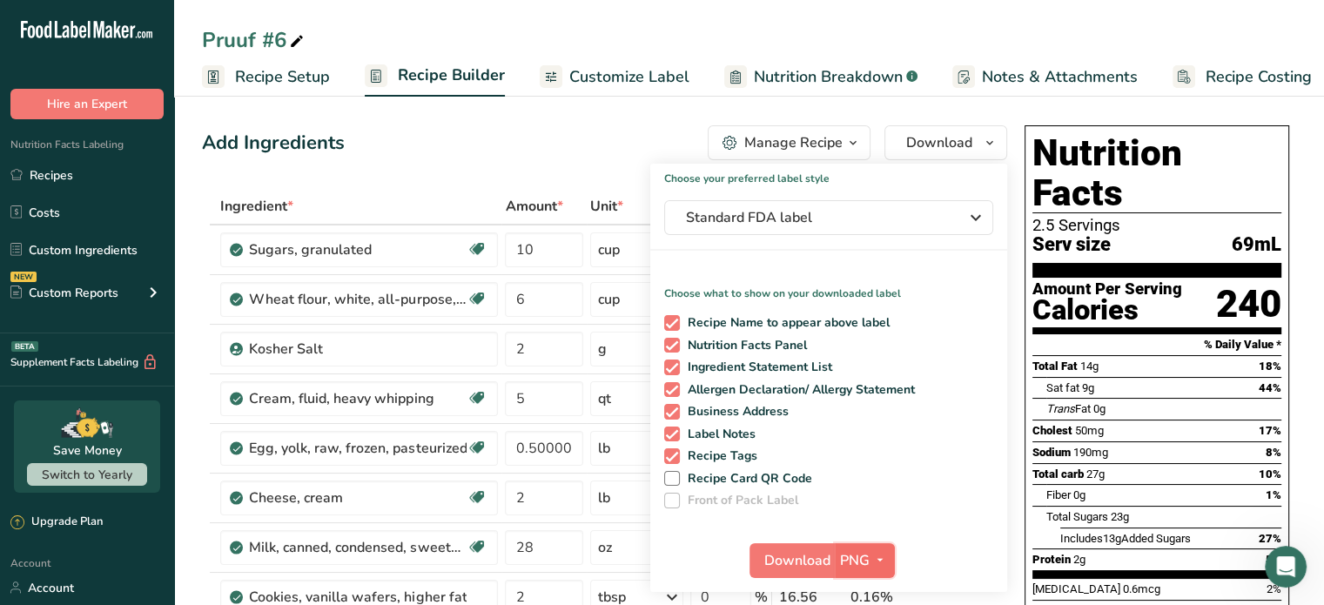
click at [849, 559] on span "PNG" at bounding box center [855, 560] width 30 height 21
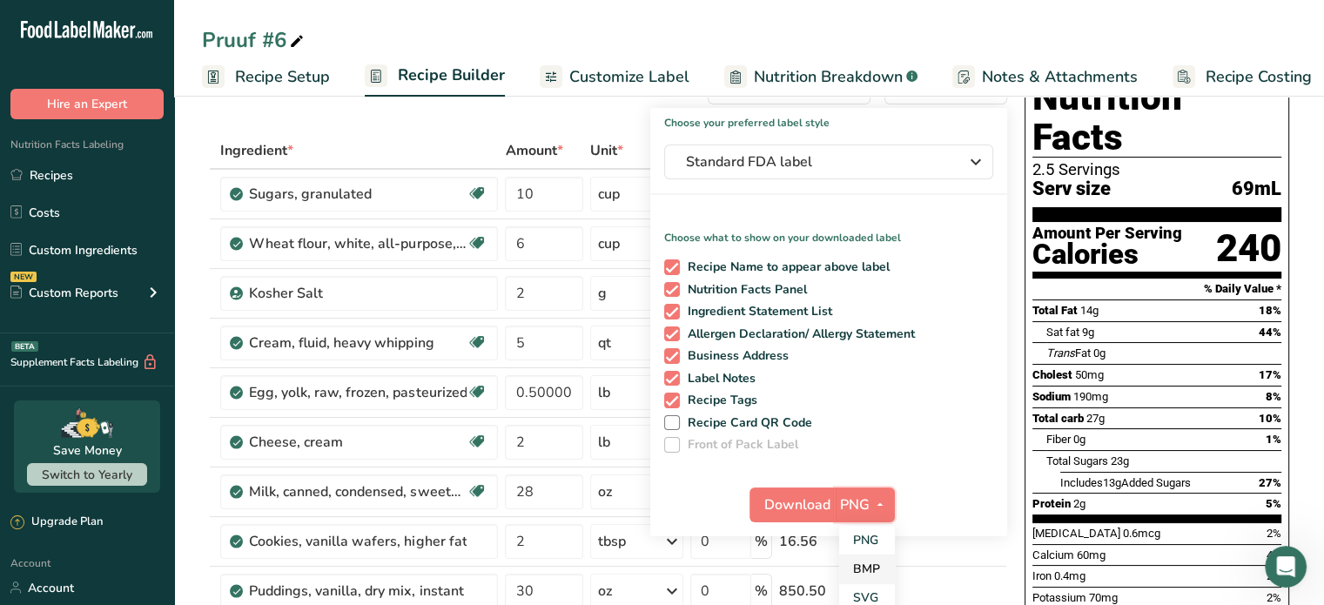
scroll to position [87, 0]
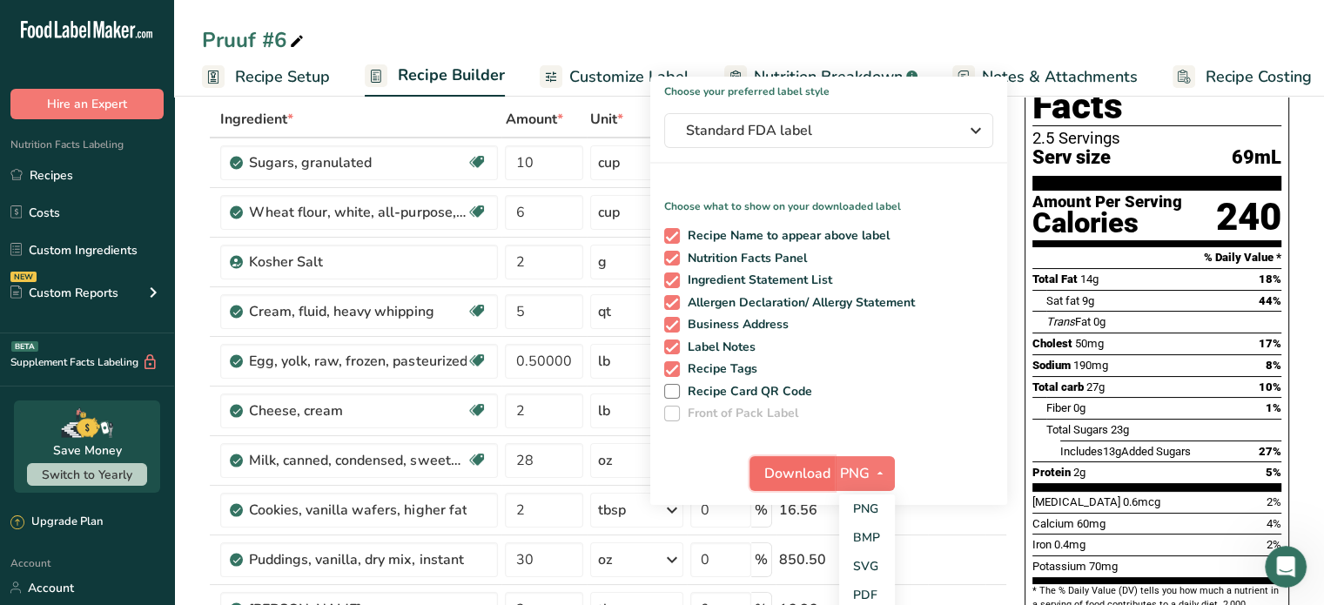
click at [790, 471] on span "Download" at bounding box center [797, 473] width 66 height 21
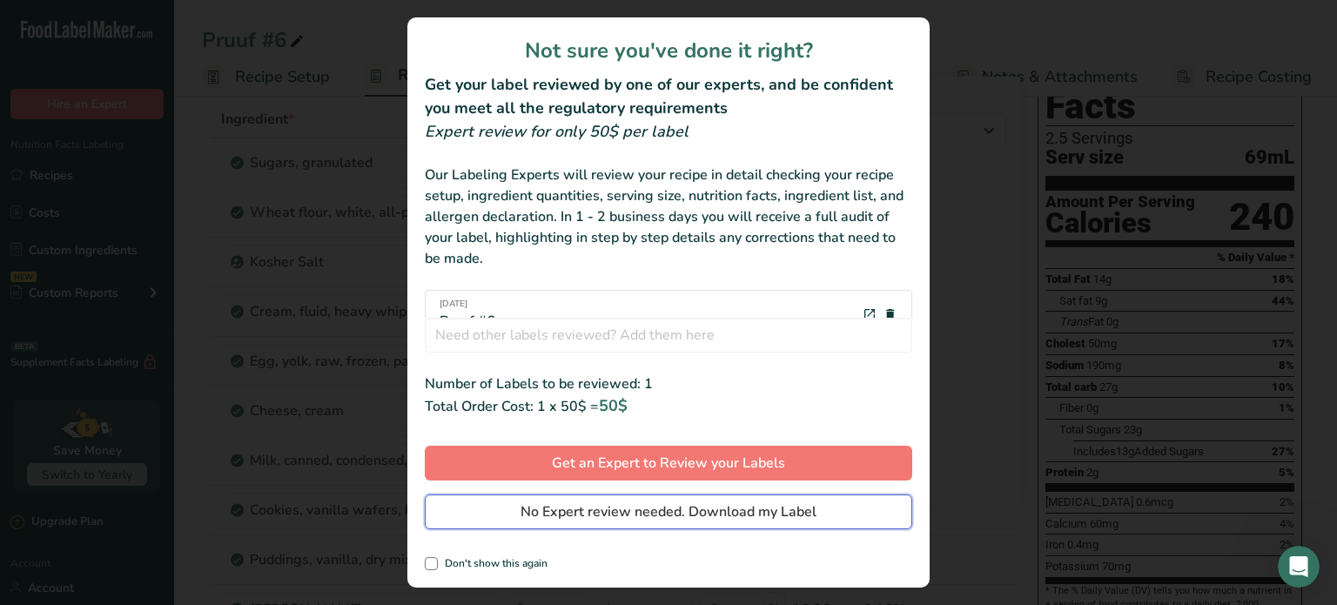
click at [582, 512] on span "No Expert review needed. Download my Label" at bounding box center [668, 511] width 296 height 21
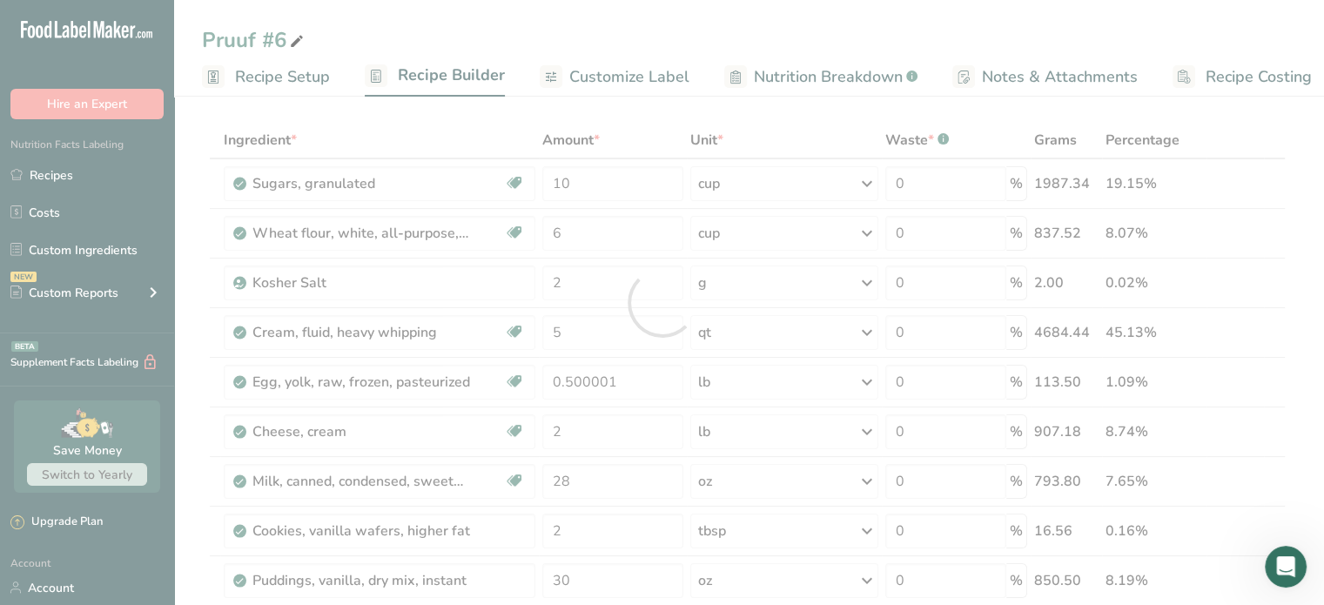
scroll to position [0, 0]
